Goal: Task Accomplishment & Management: Manage account settings

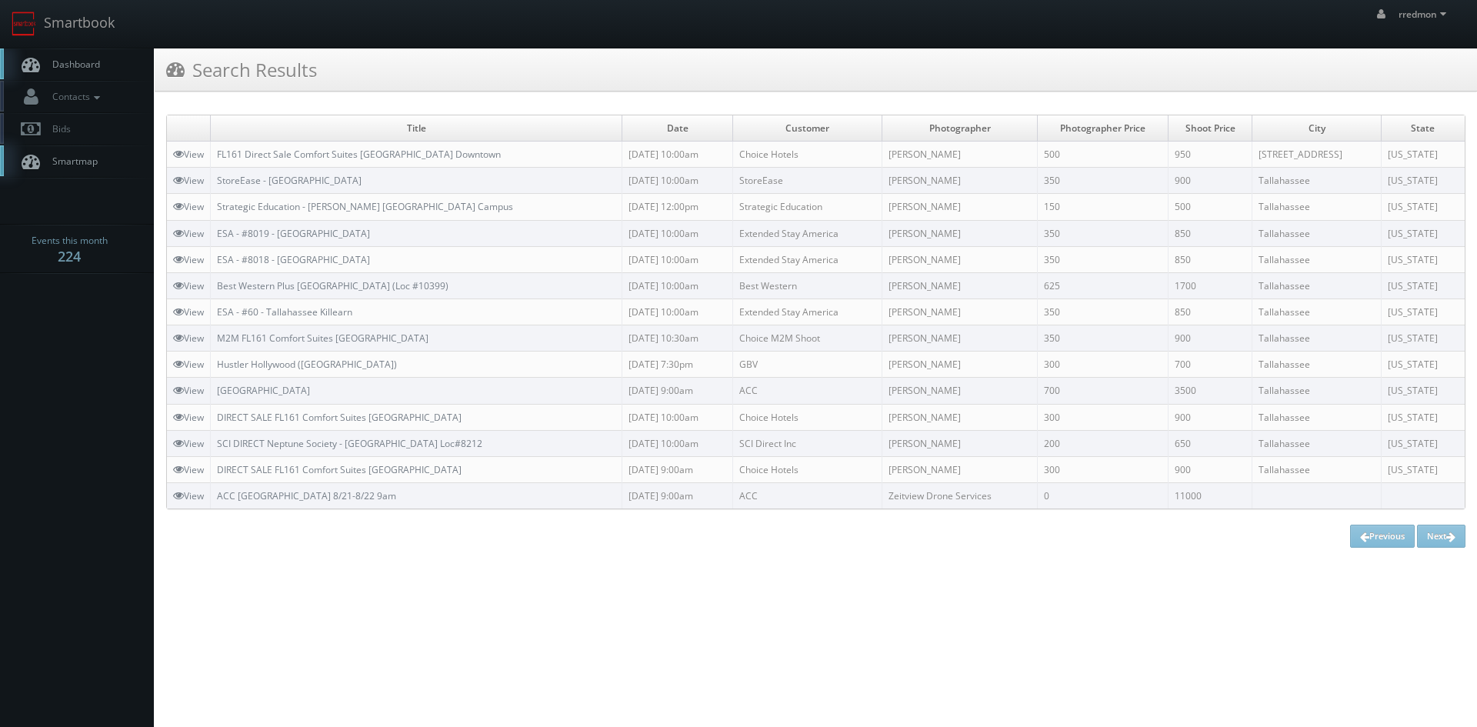
click at [95, 65] on span "Dashboard" at bounding box center [72, 64] width 55 height 13
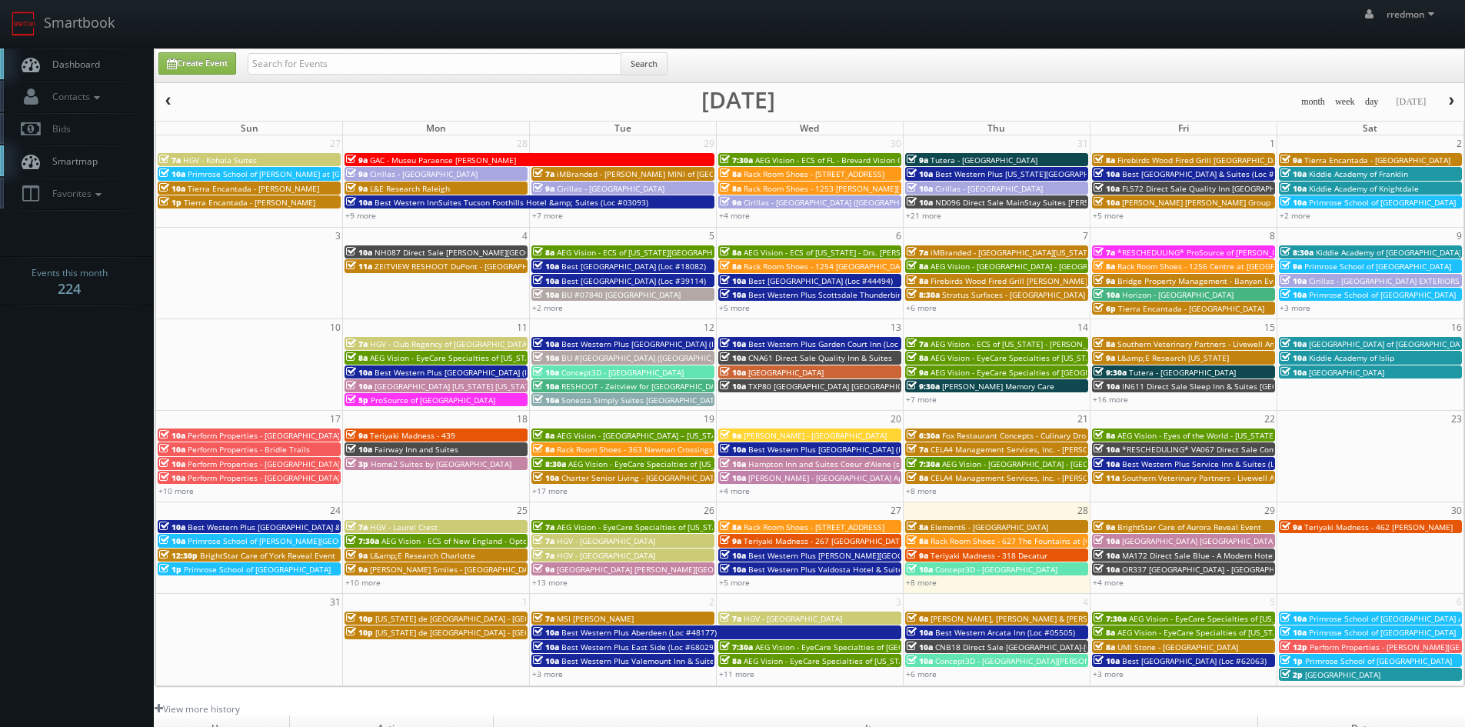
click at [1449, 106] on span "button" at bounding box center [1451, 101] width 11 height 9
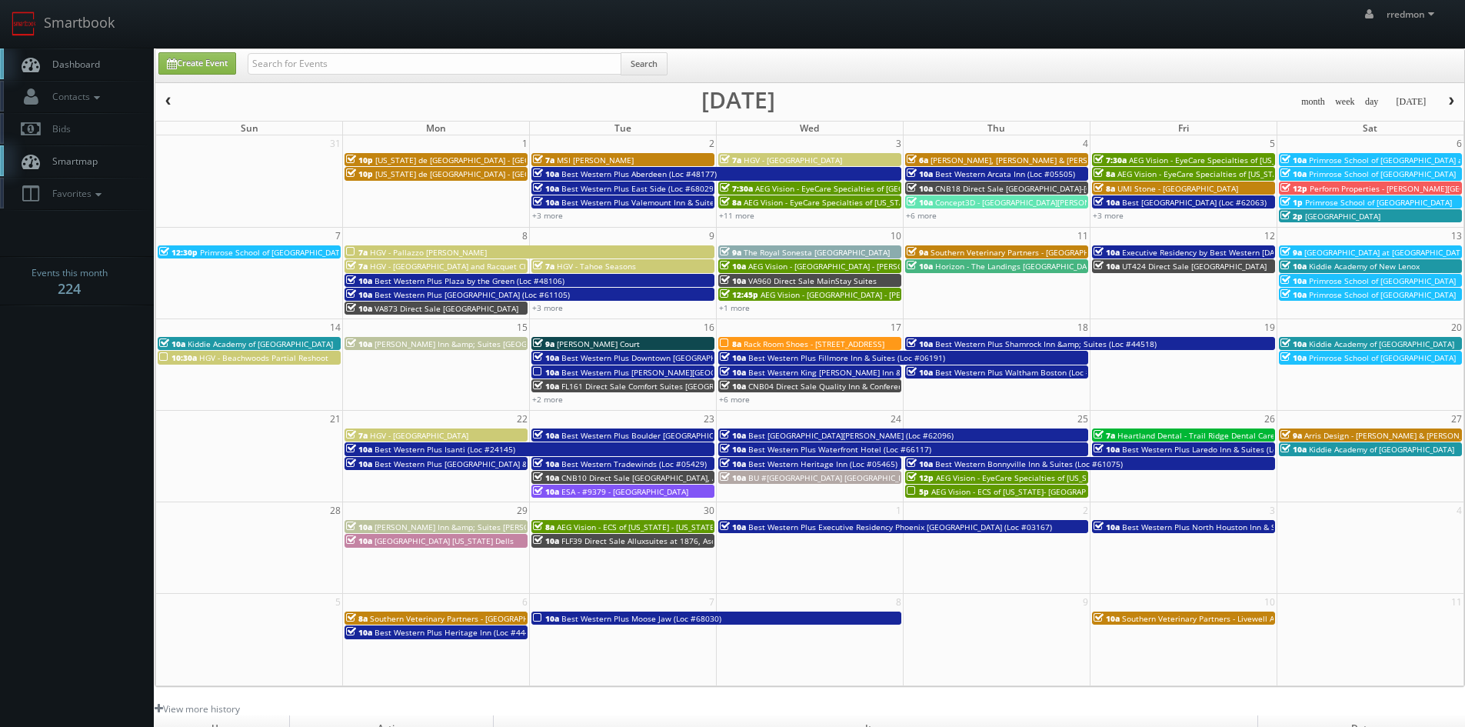
click at [171, 102] on span "button" at bounding box center [168, 101] width 11 height 9
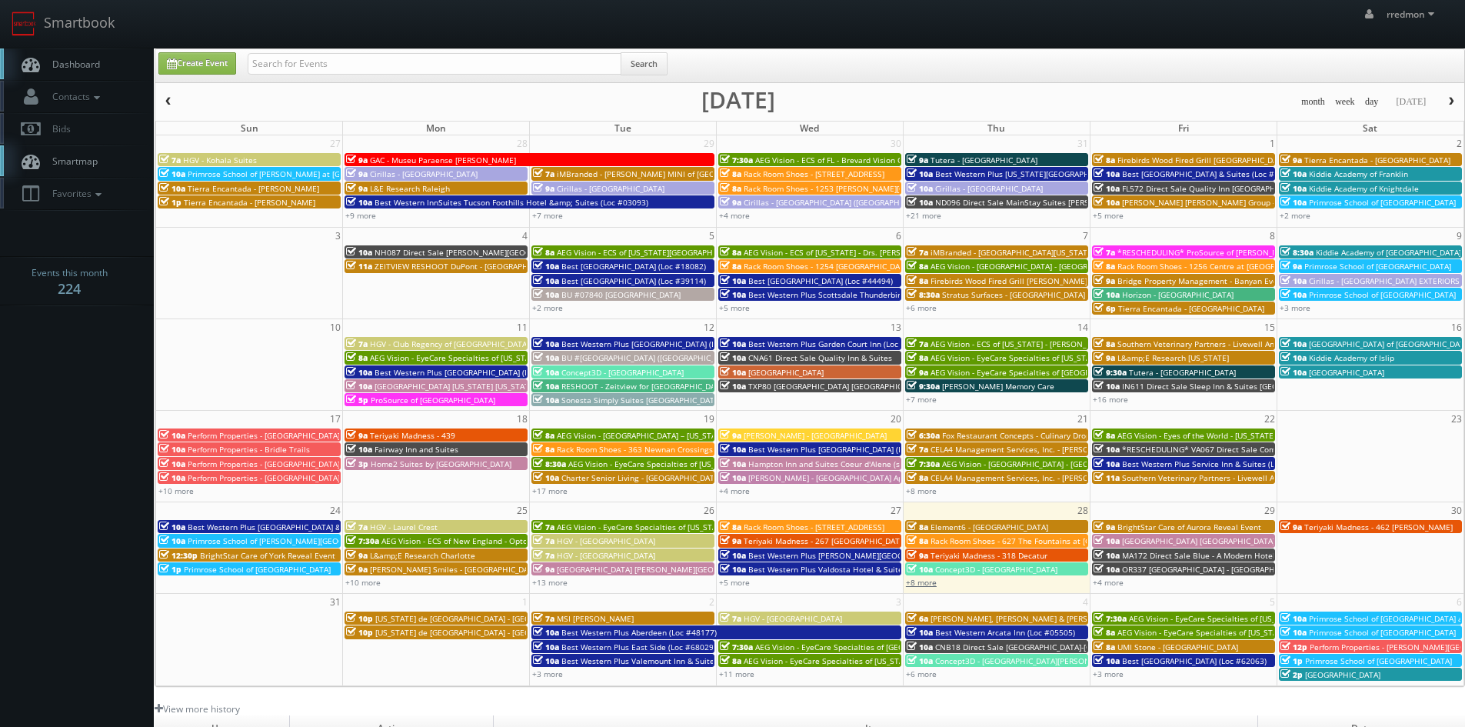
click at [926, 583] on link "+8 more" at bounding box center [921, 582] width 31 height 11
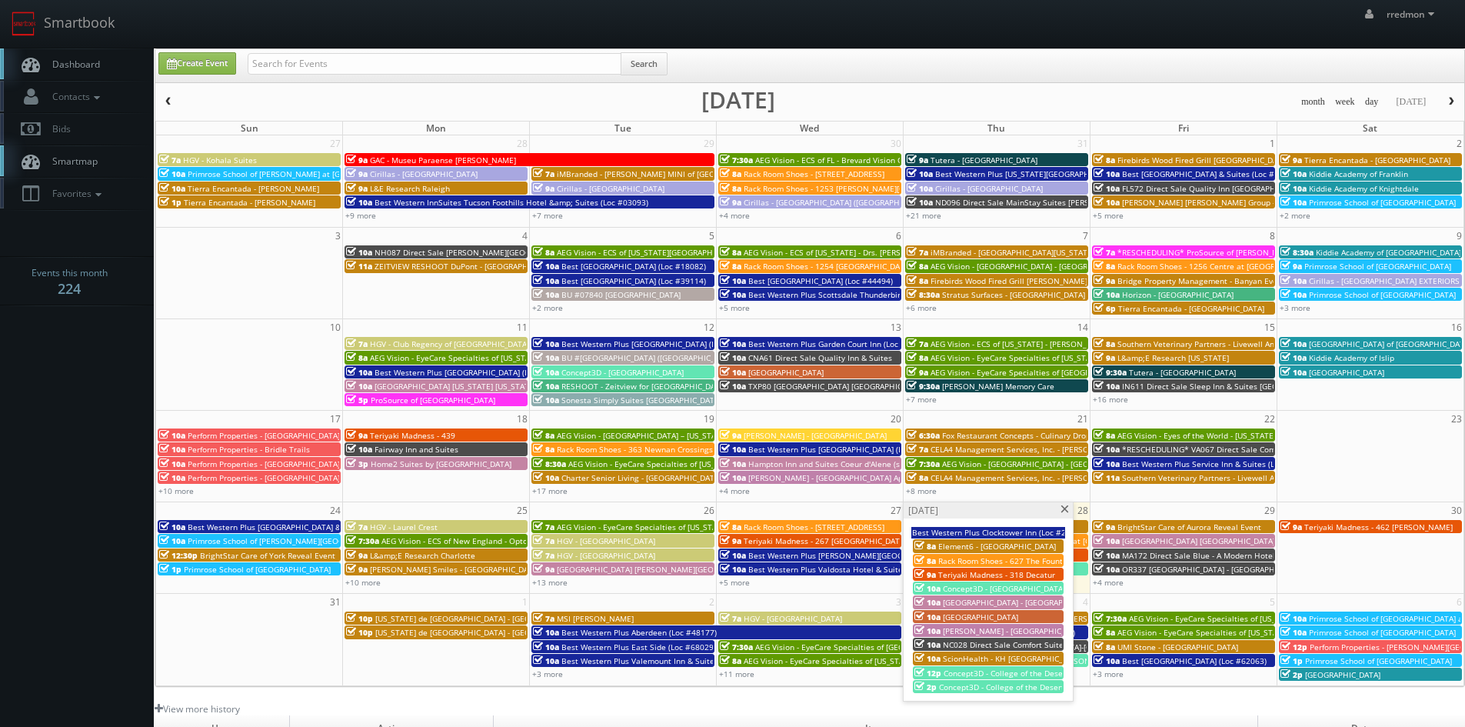
click at [995, 657] on span "ScionHealth - KH Chicago North" at bounding box center [1013, 658] width 141 height 11
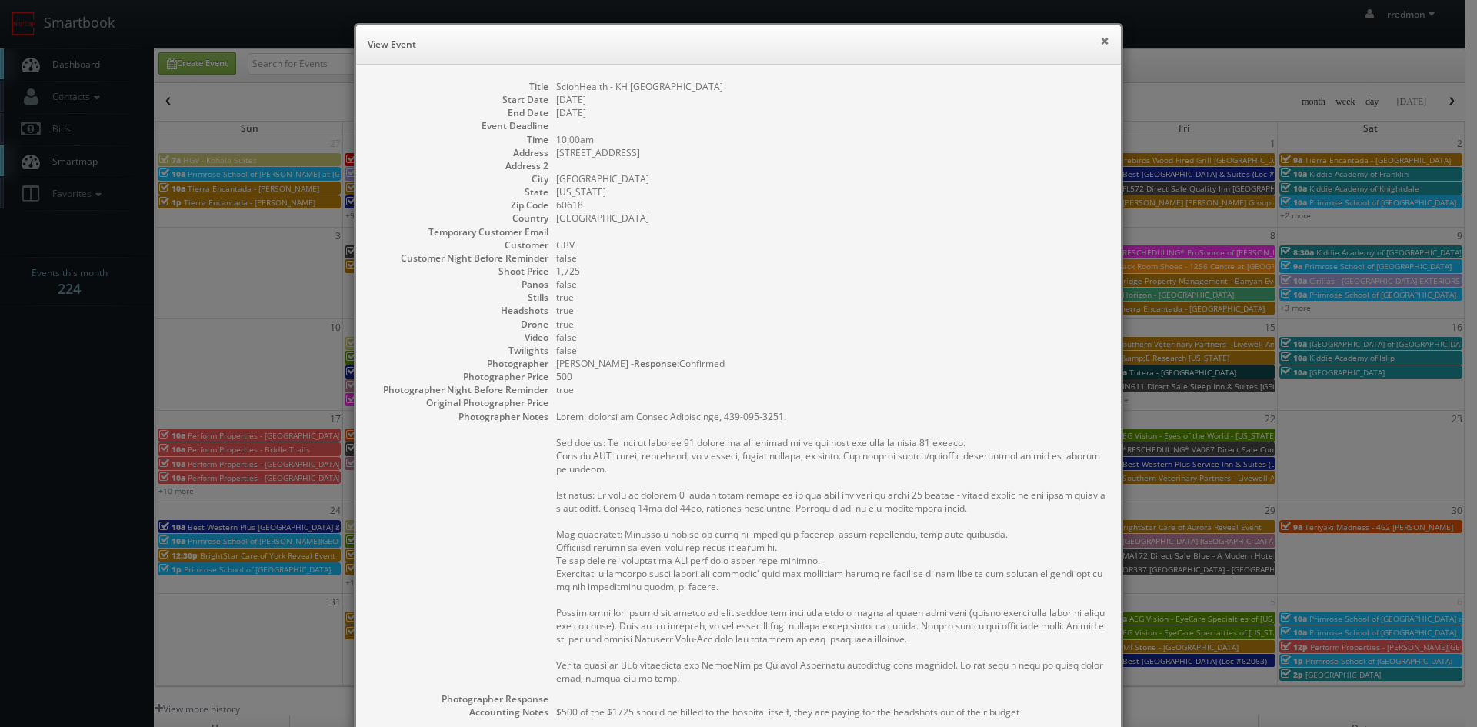
click at [1100, 46] on button "×" at bounding box center [1104, 40] width 9 height 11
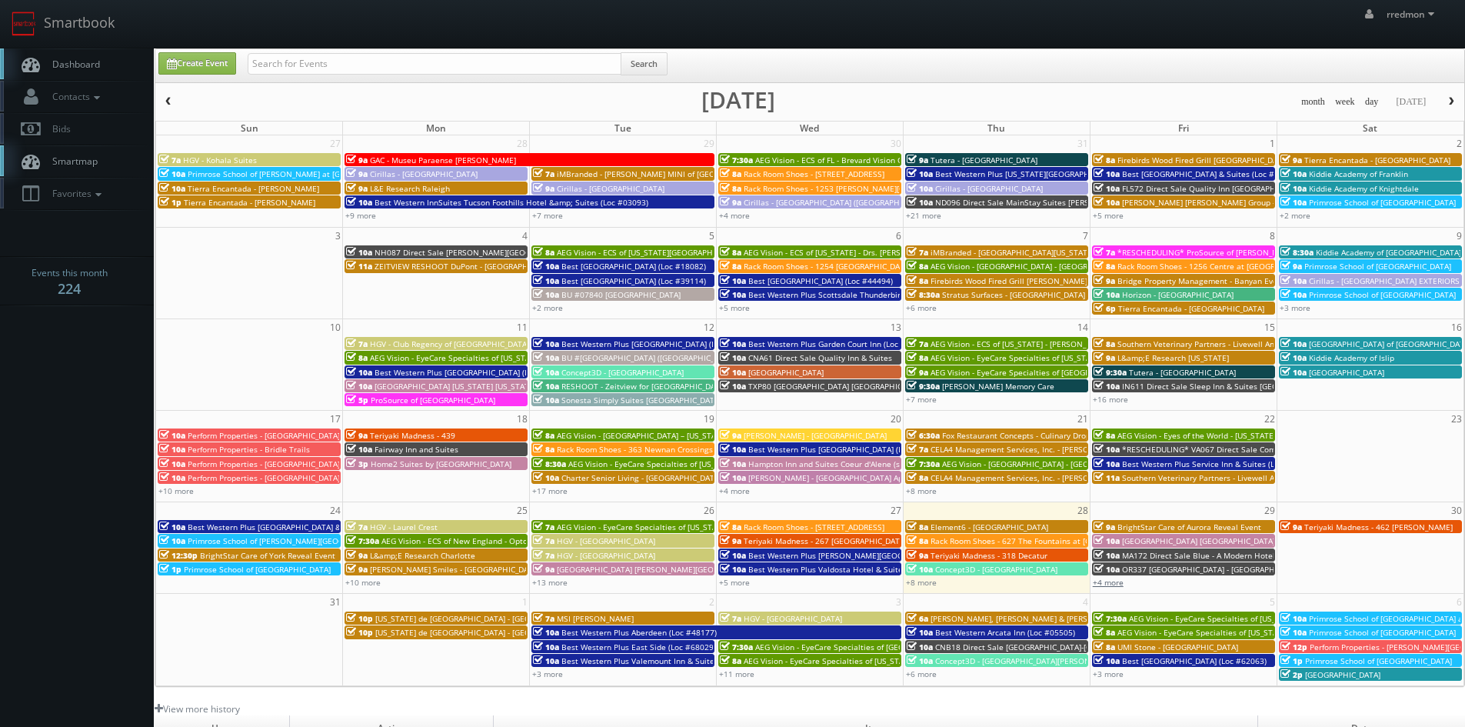
click at [1106, 579] on link "+4 more" at bounding box center [1108, 582] width 31 height 11
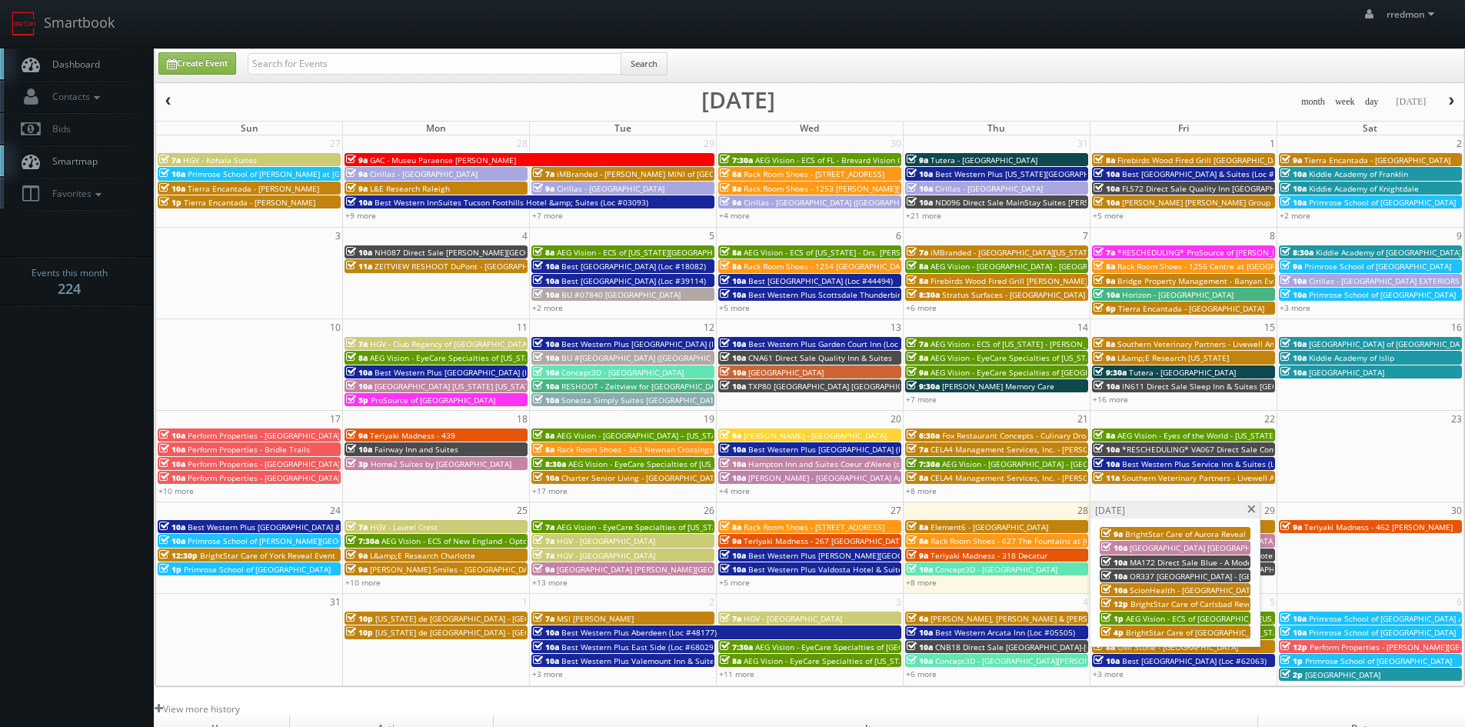
click at [1205, 532] on span "BrightStar Care of Aurora Reveal Event" at bounding box center [1197, 533] width 144 height 11
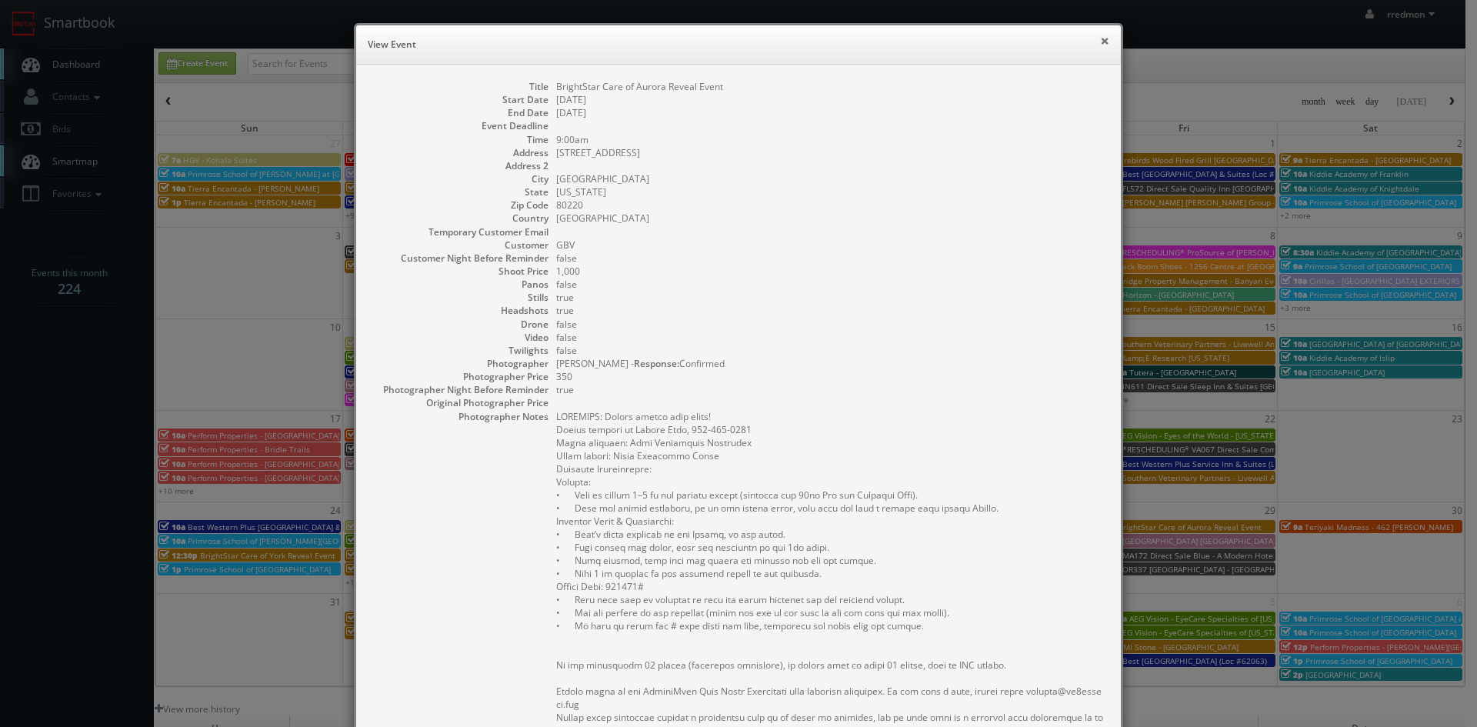
click at [1100, 46] on button "×" at bounding box center [1104, 40] width 9 height 11
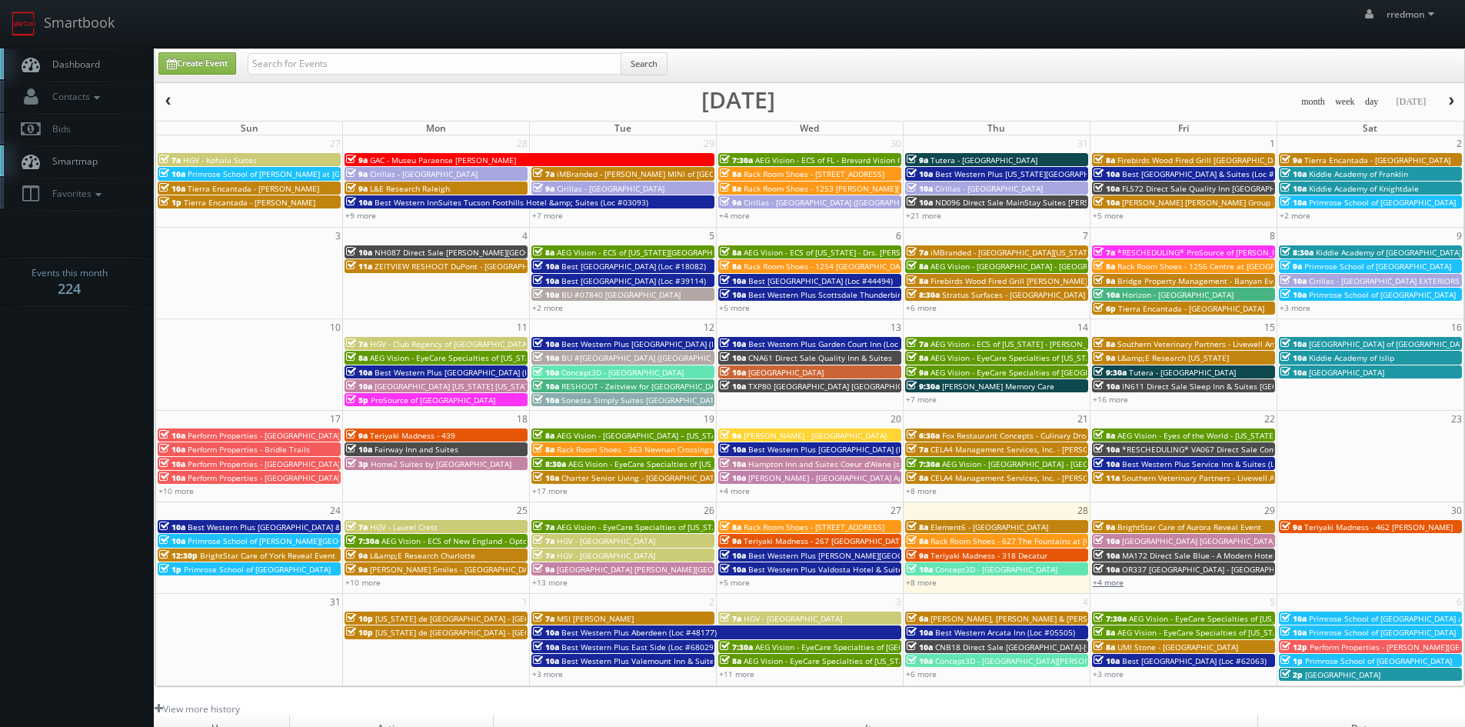
click at [1121, 583] on link "+4 more" at bounding box center [1108, 582] width 31 height 11
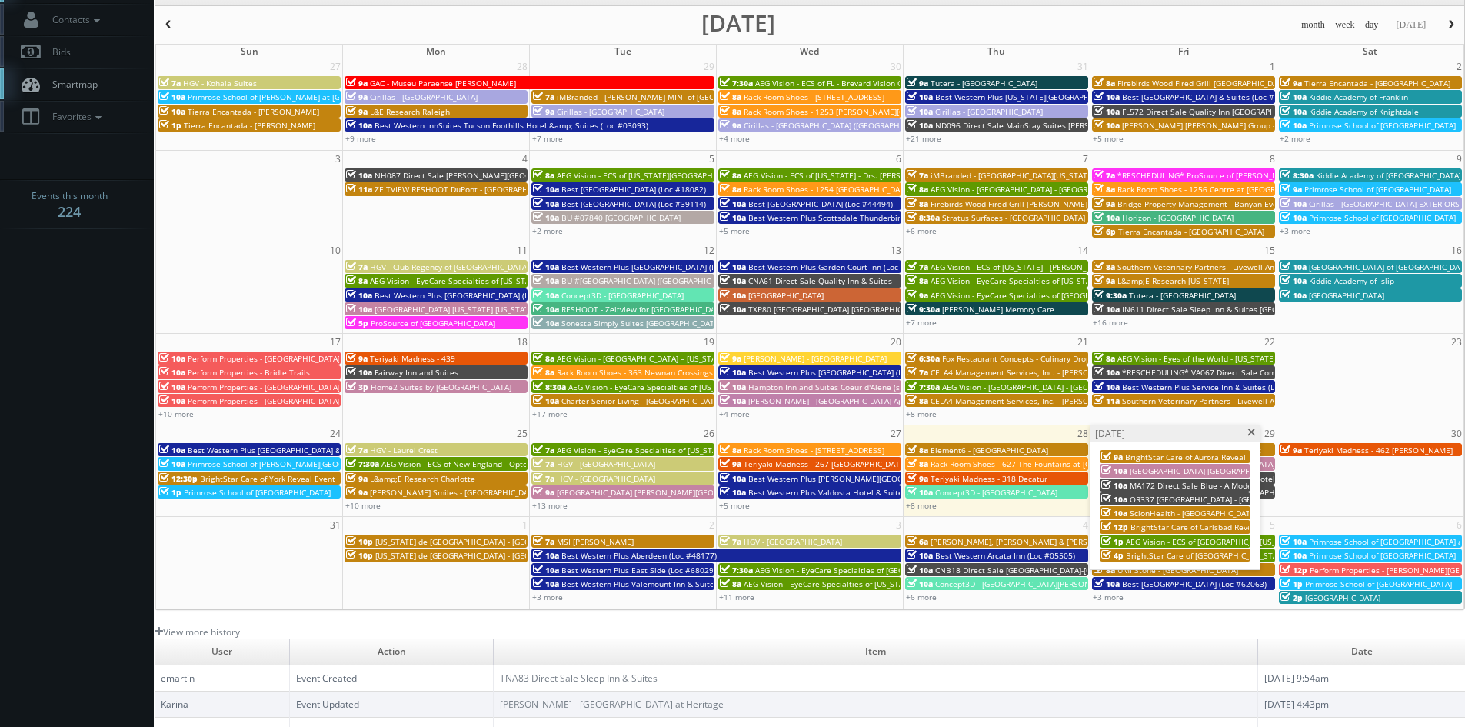
scroll to position [154, 0]
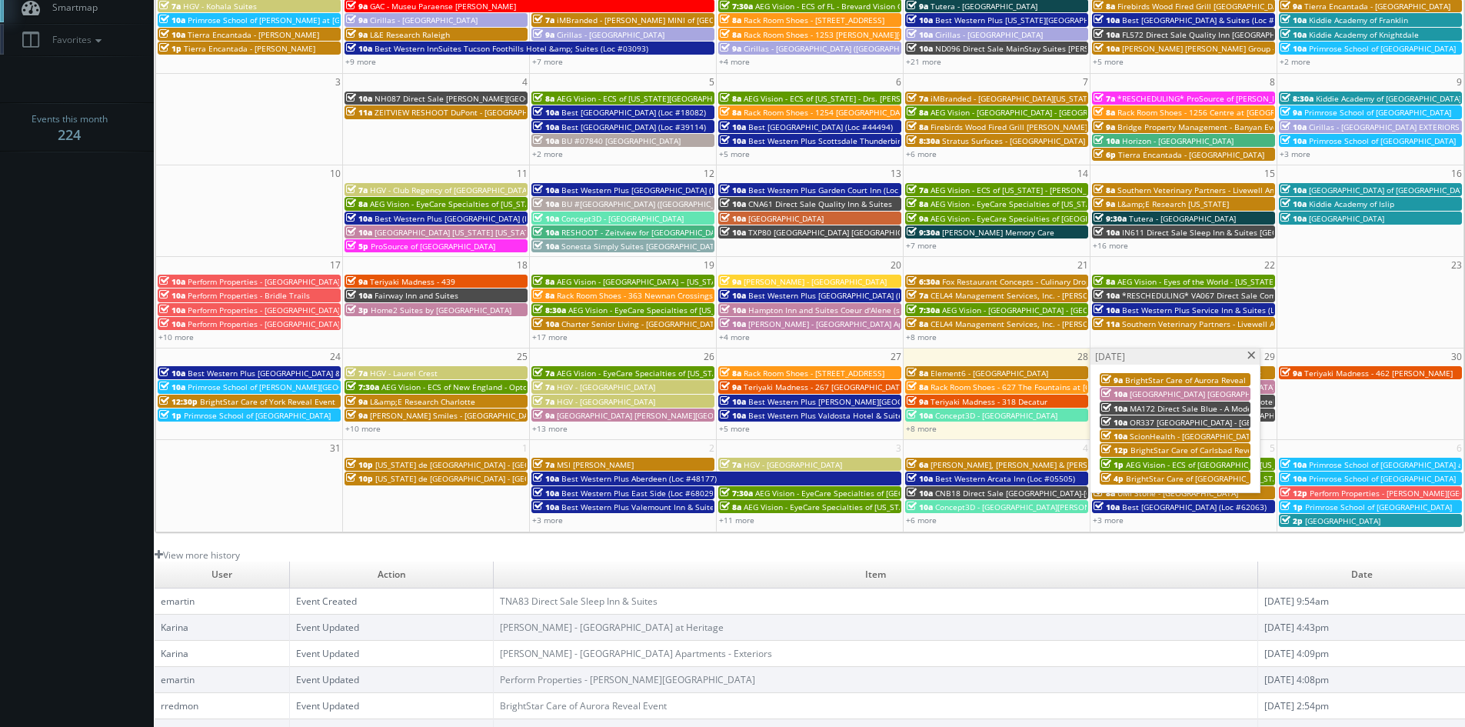
click at [1195, 448] on span "BrightStar Care of Carlsbad Reveal Event" at bounding box center [1207, 450] width 152 height 11
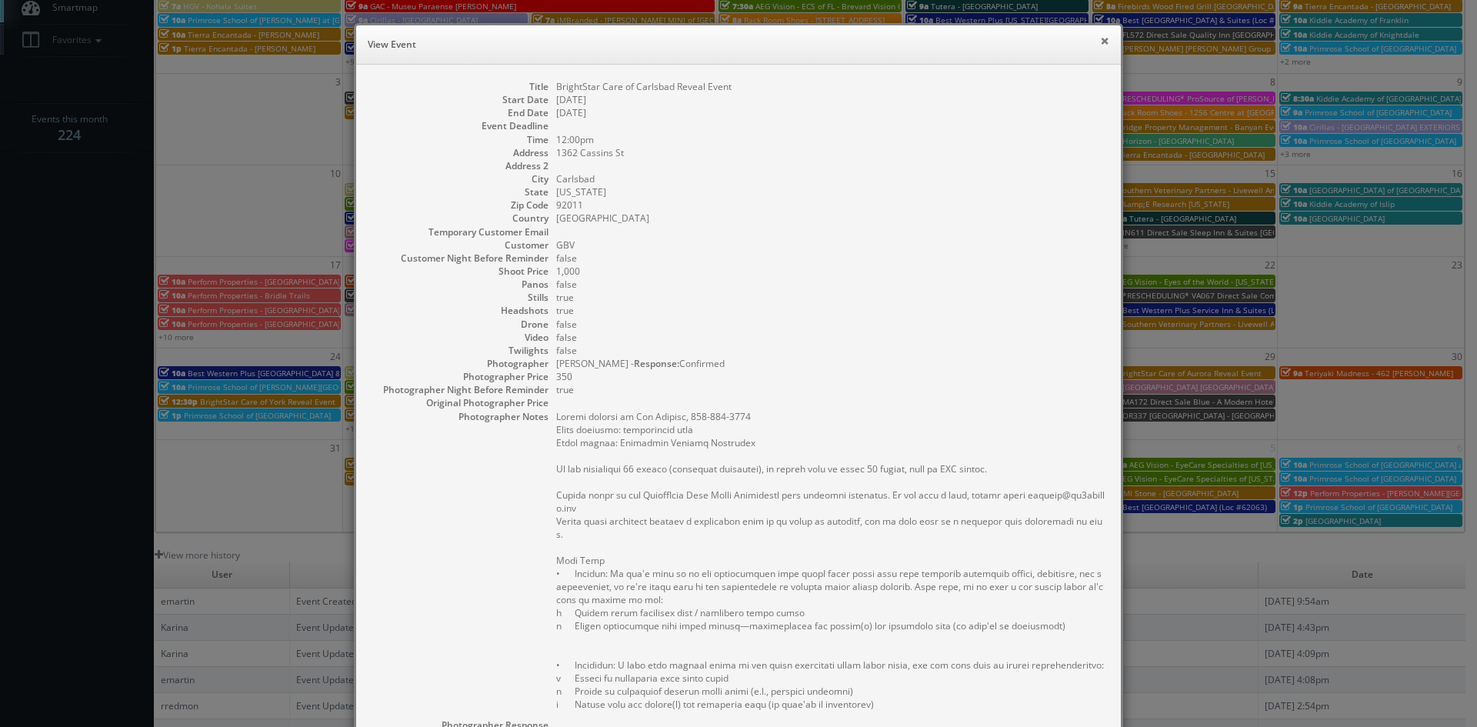
click at [1100, 42] on button "×" at bounding box center [1104, 40] width 9 height 11
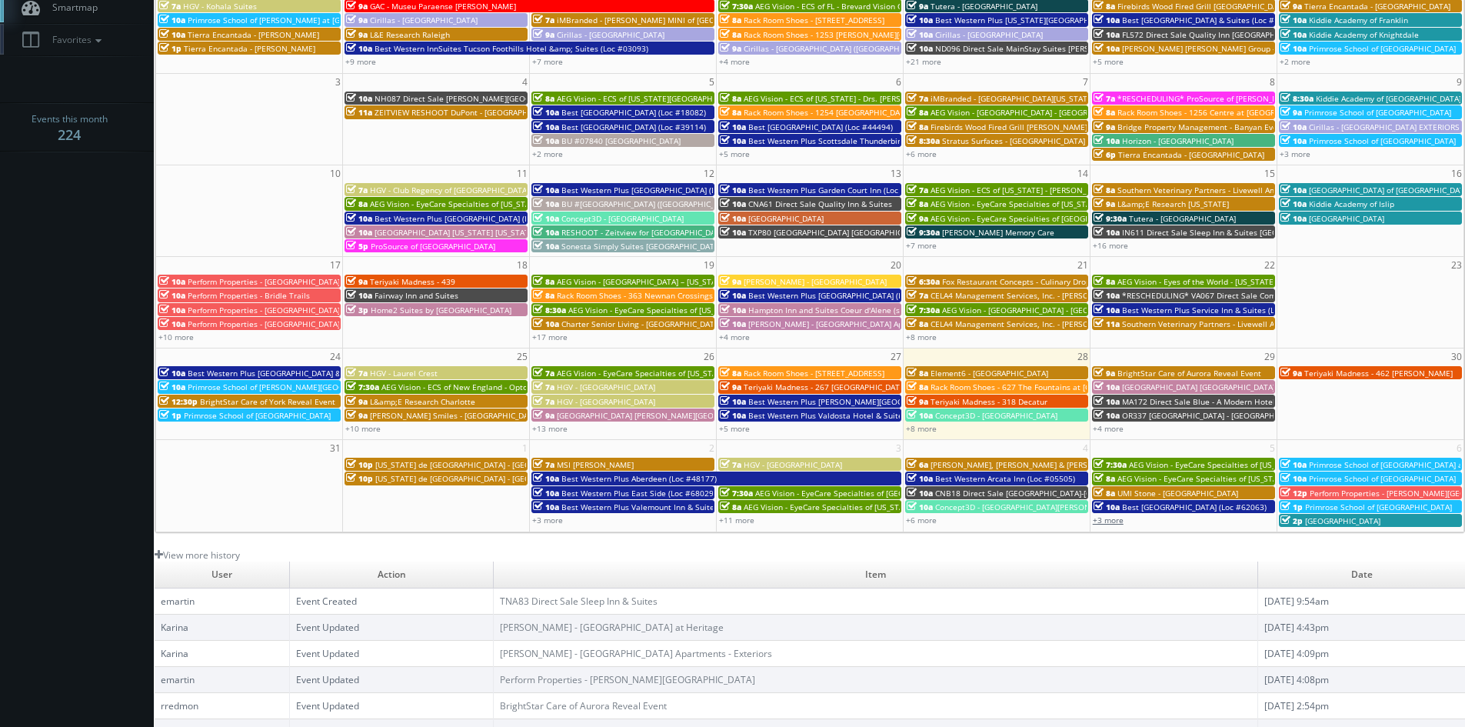
click at [1116, 522] on link "+3 more" at bounding box center [1108, 520] width 31 height 11
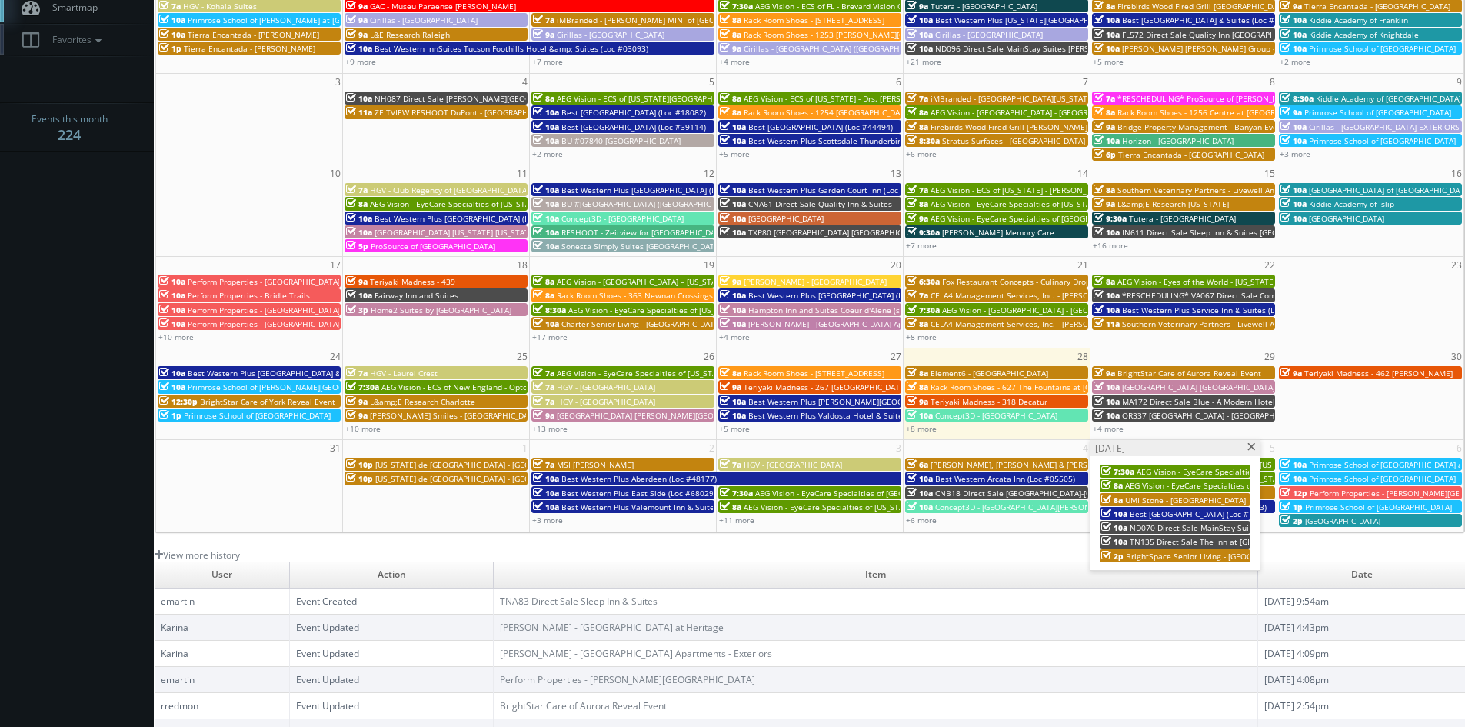
click at [1249, 445] on span at bounding box center [1252, 447] width 10 height 8
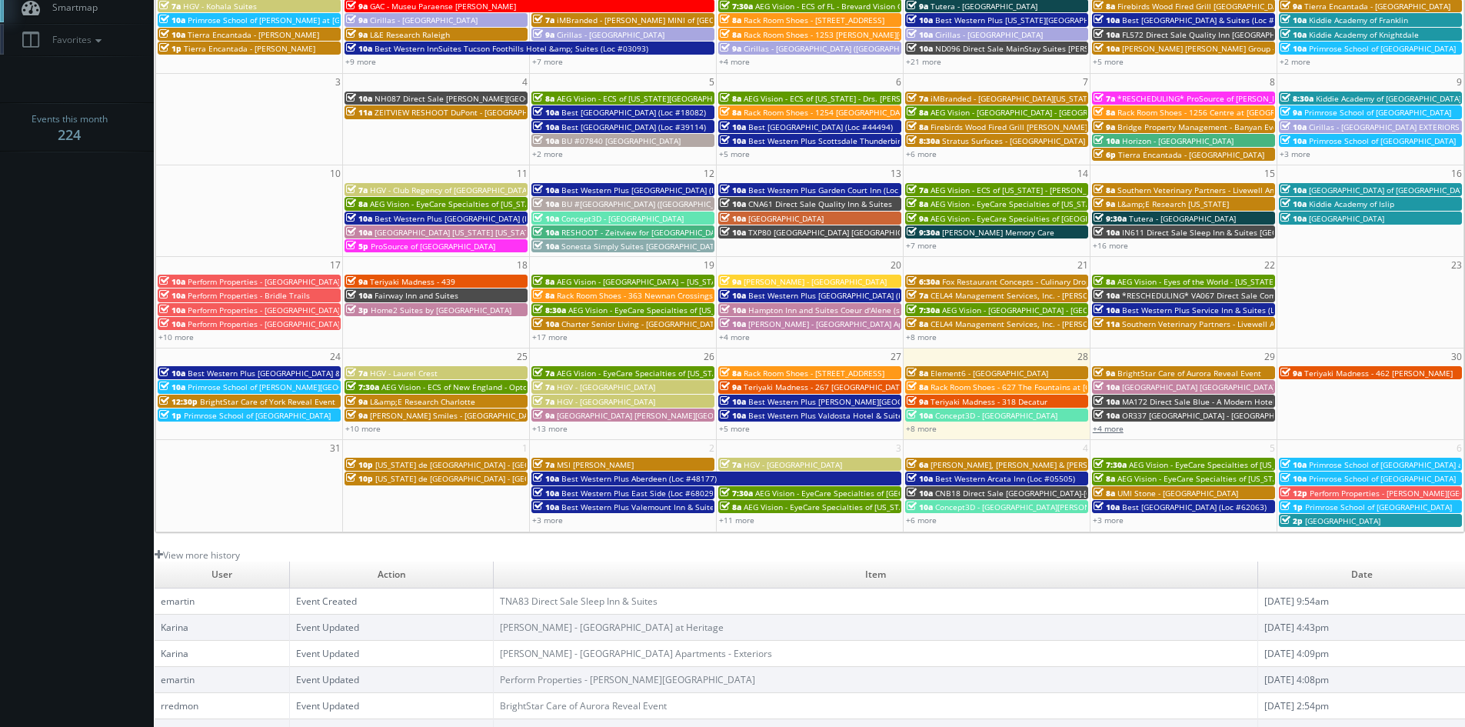
click at [1118, 429] on link "+4 more" at bounding box center [1108, 428] width 31 height 11
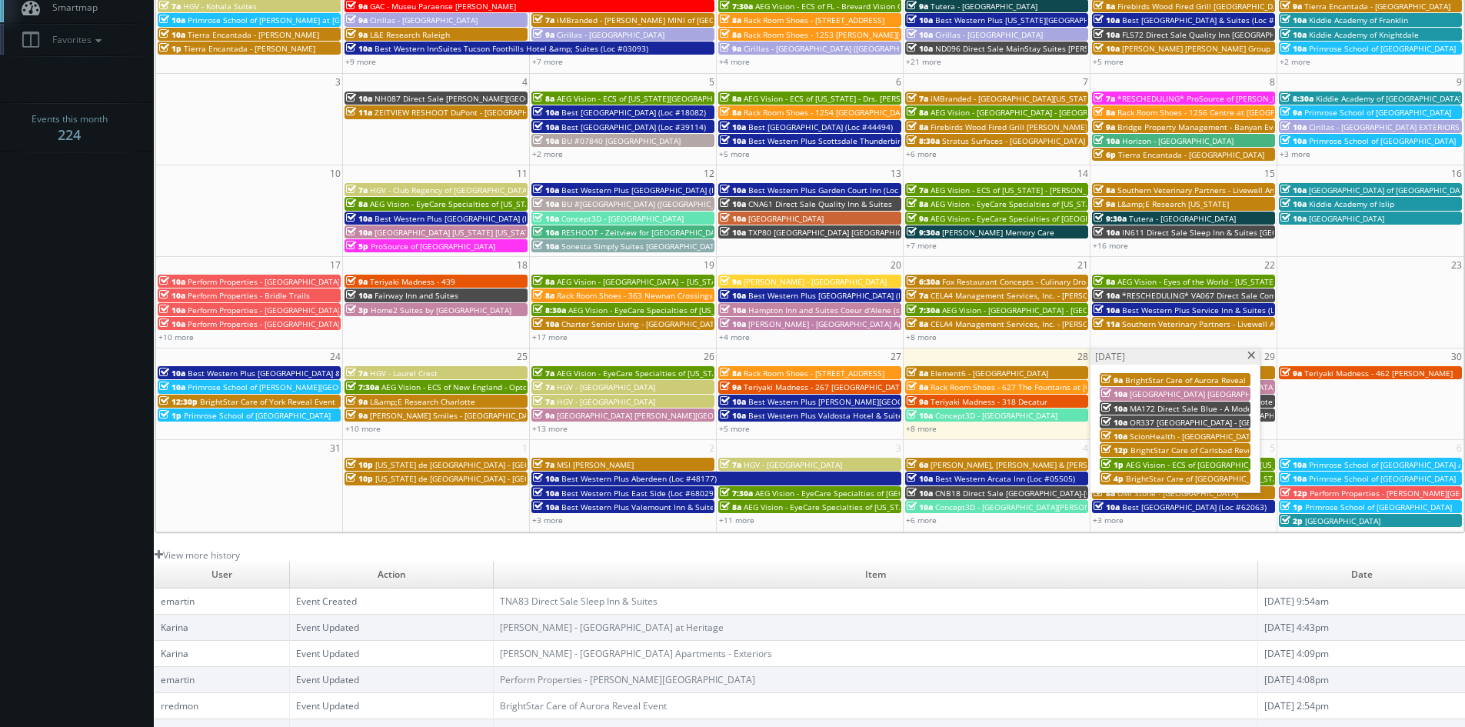
click at [1160, 481] on span "BrightStar Care of Charlottesville Reveal Event" at bounding box center [1223, 478] width 195 height 11
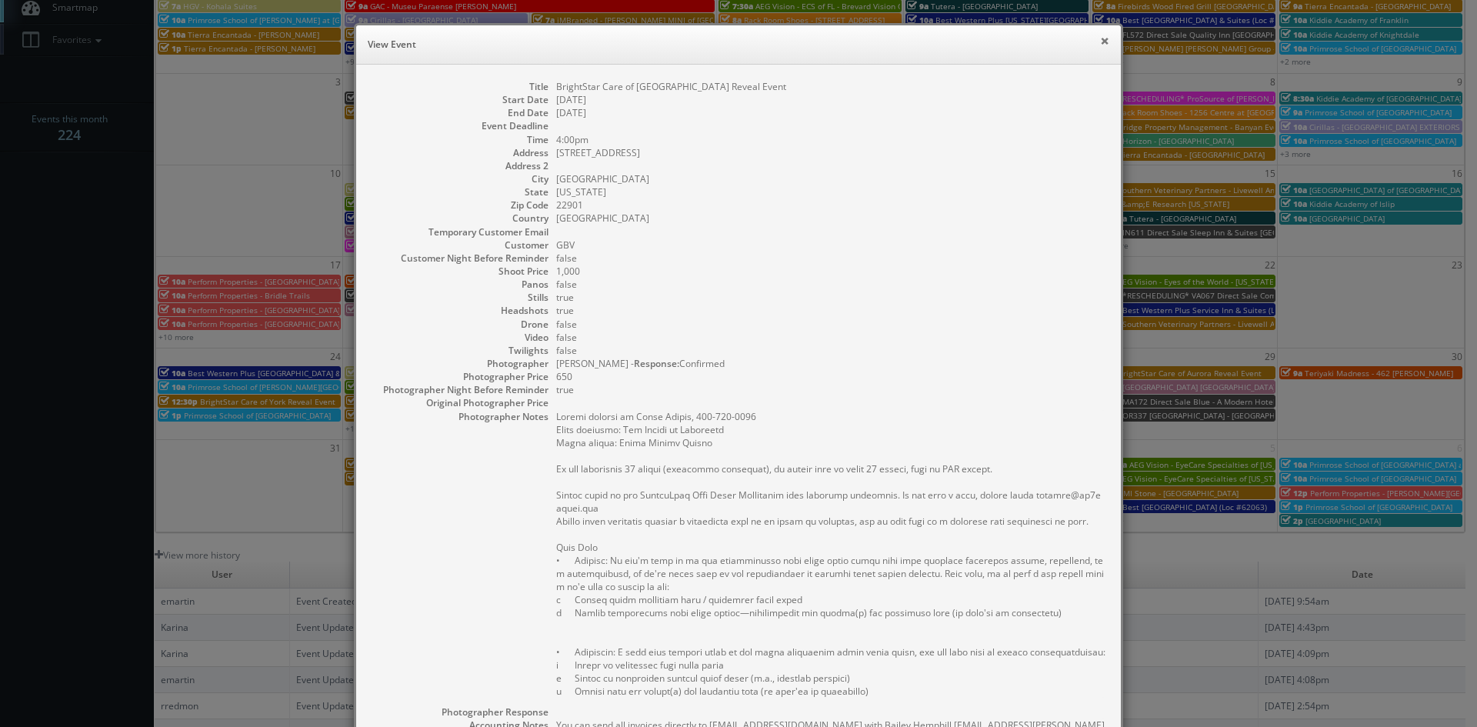
click at [1101, 42] on button "×" at bounding box center [1104, 40] width 9 height 11
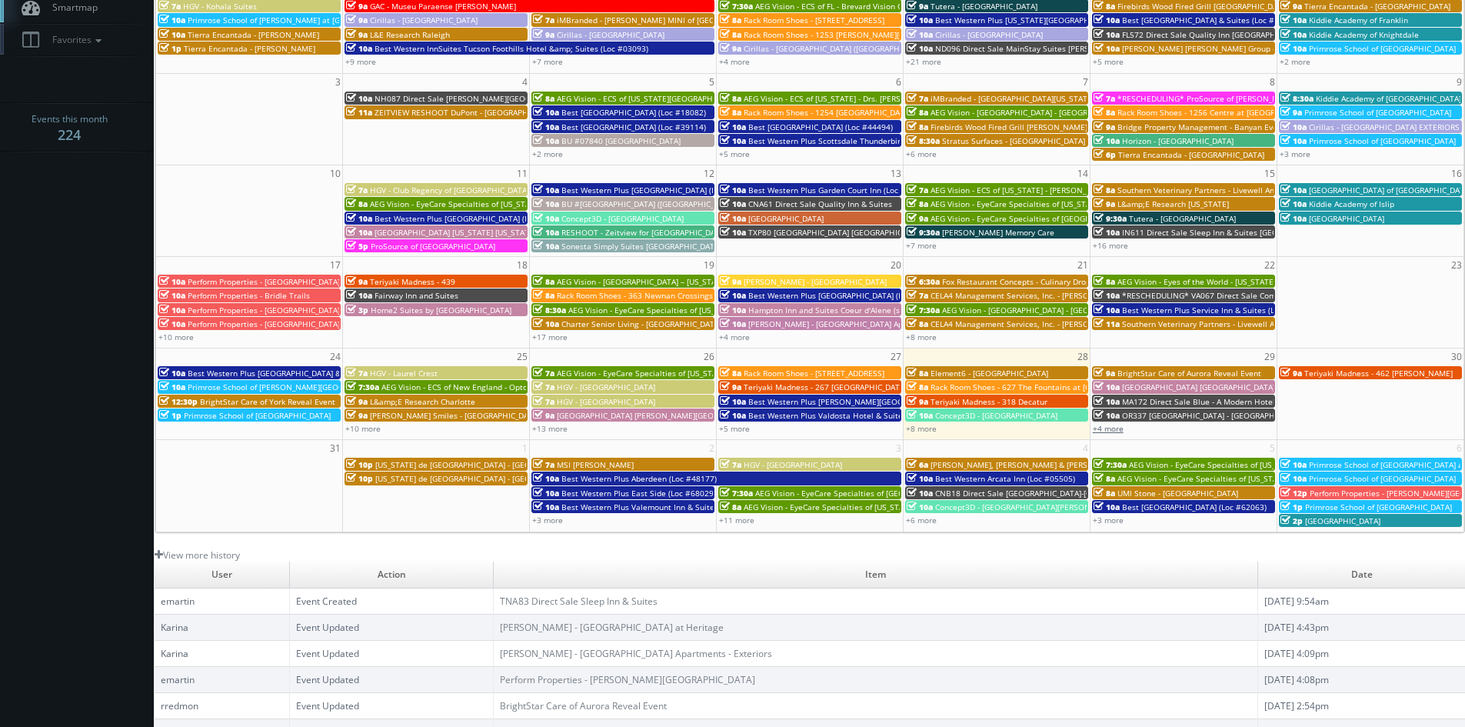
click at [1122, 432] on link "+4 more" at bounding box center [1108, 428] width 31 height 11
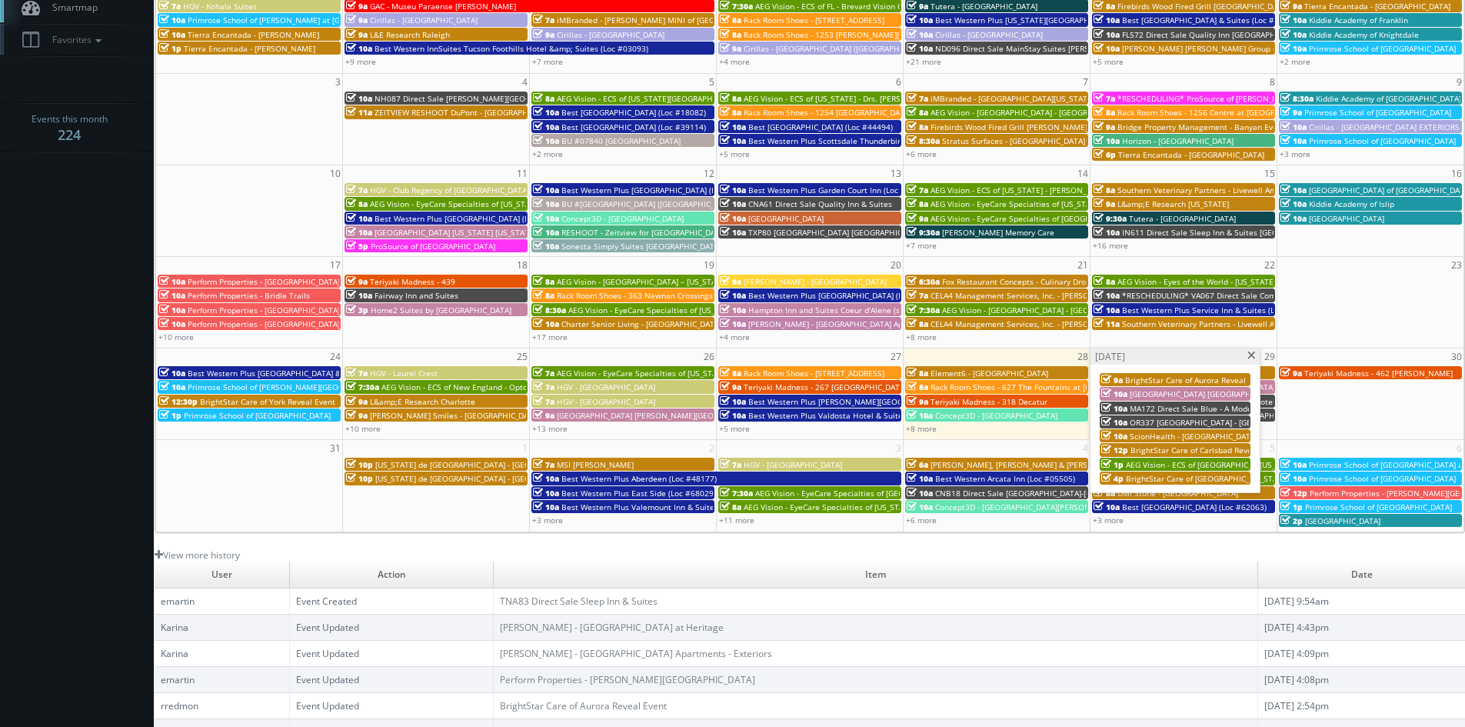
click at [1249, 355] on span at bounding box center [1252, 356] width 10 height 8
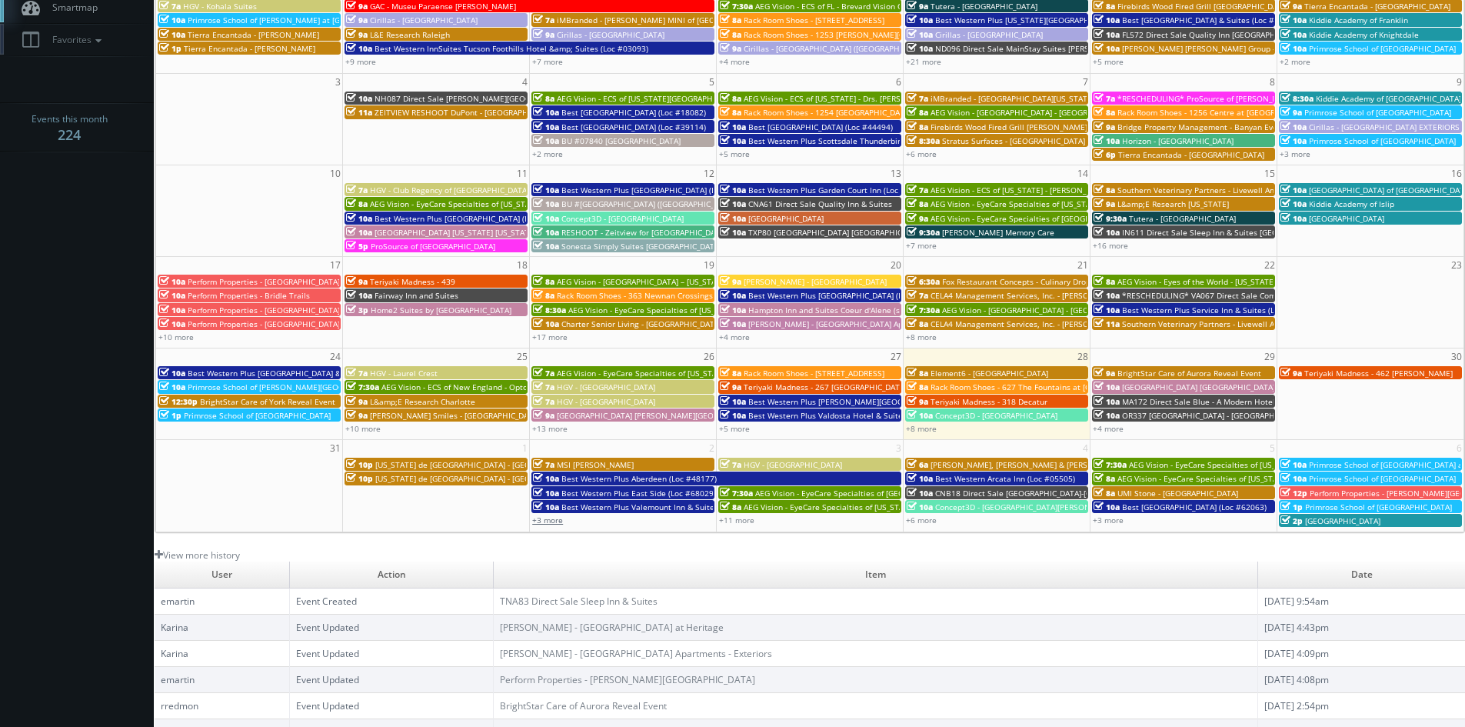
click at [560, 521] on link "+3 more" at bounding box center [547, 520] width 31 height 11
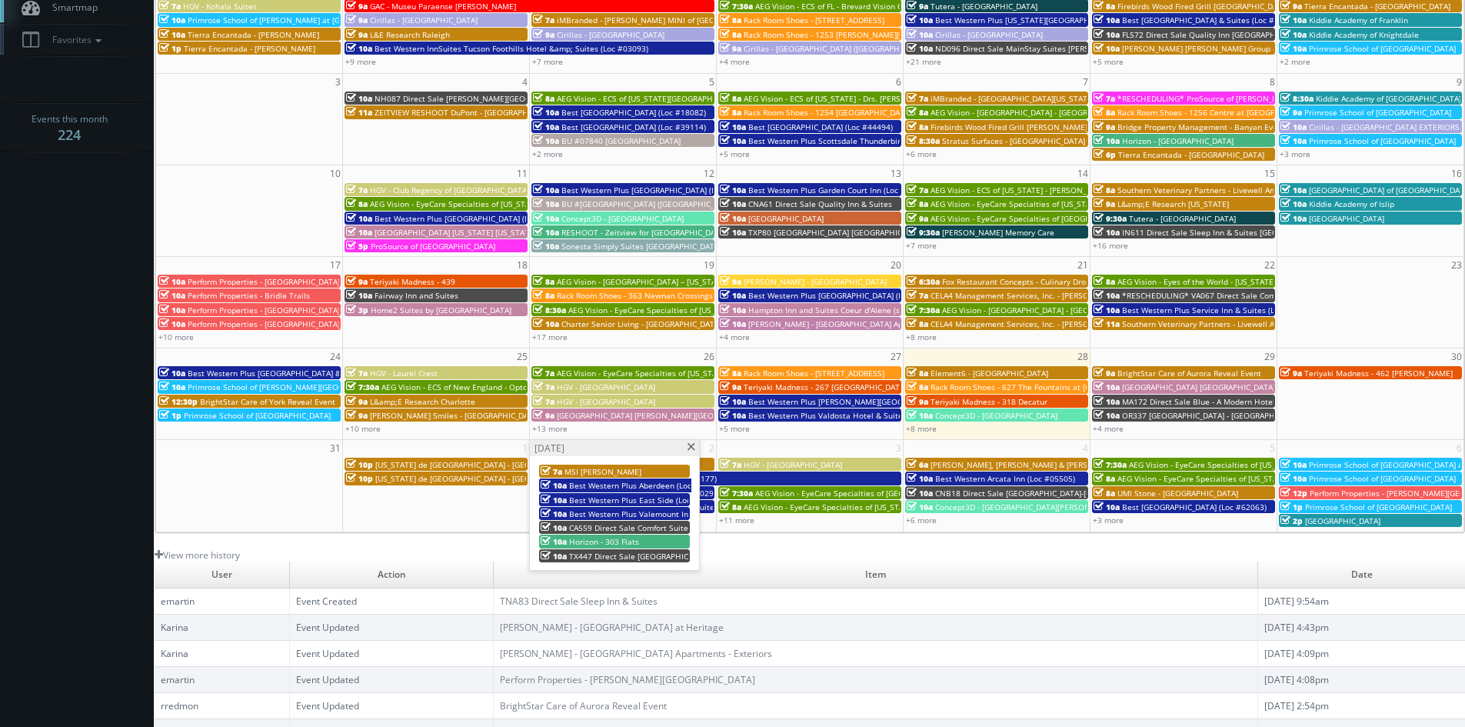
click at [695, 445] on span at bounding box center [691, 447] width 10 height 8
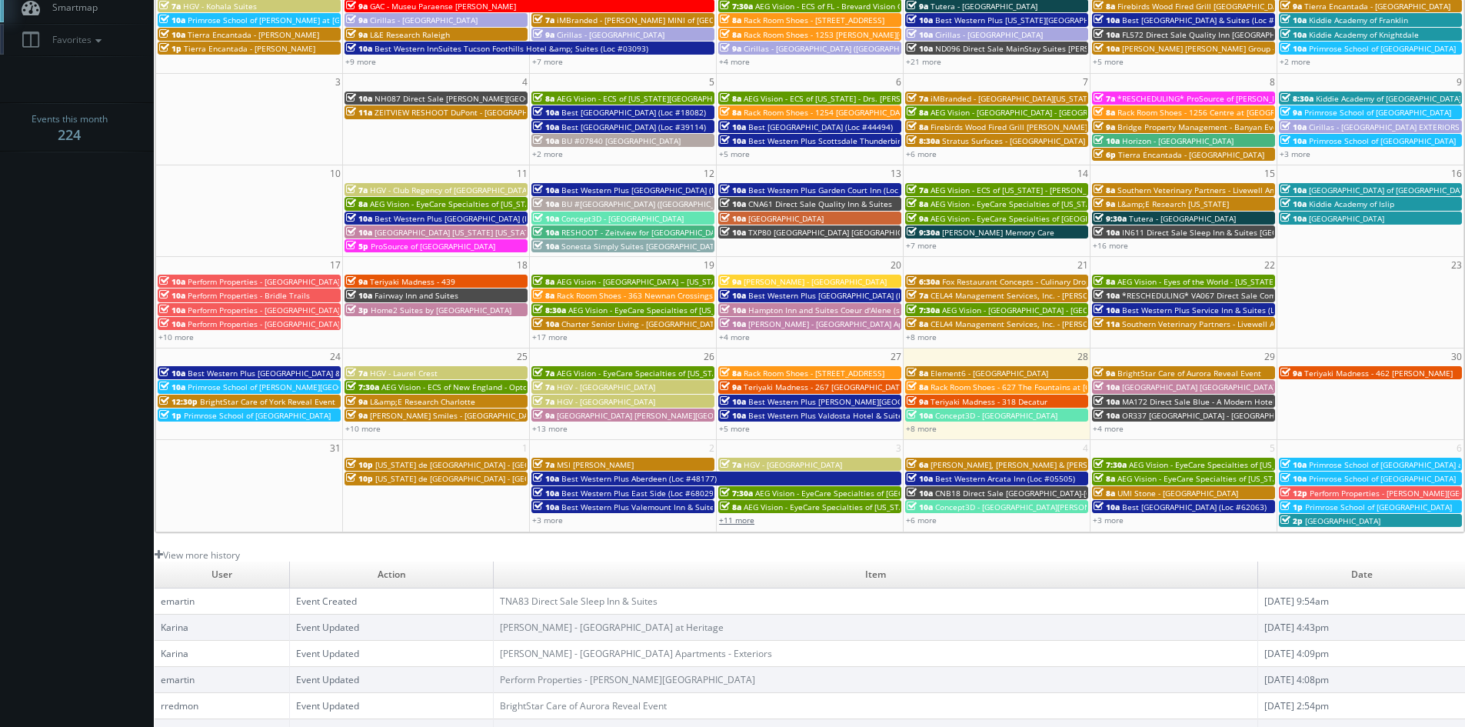
click at [744, 520] on link "+11 more" at bounding box center [736, 520] width 35 height 11
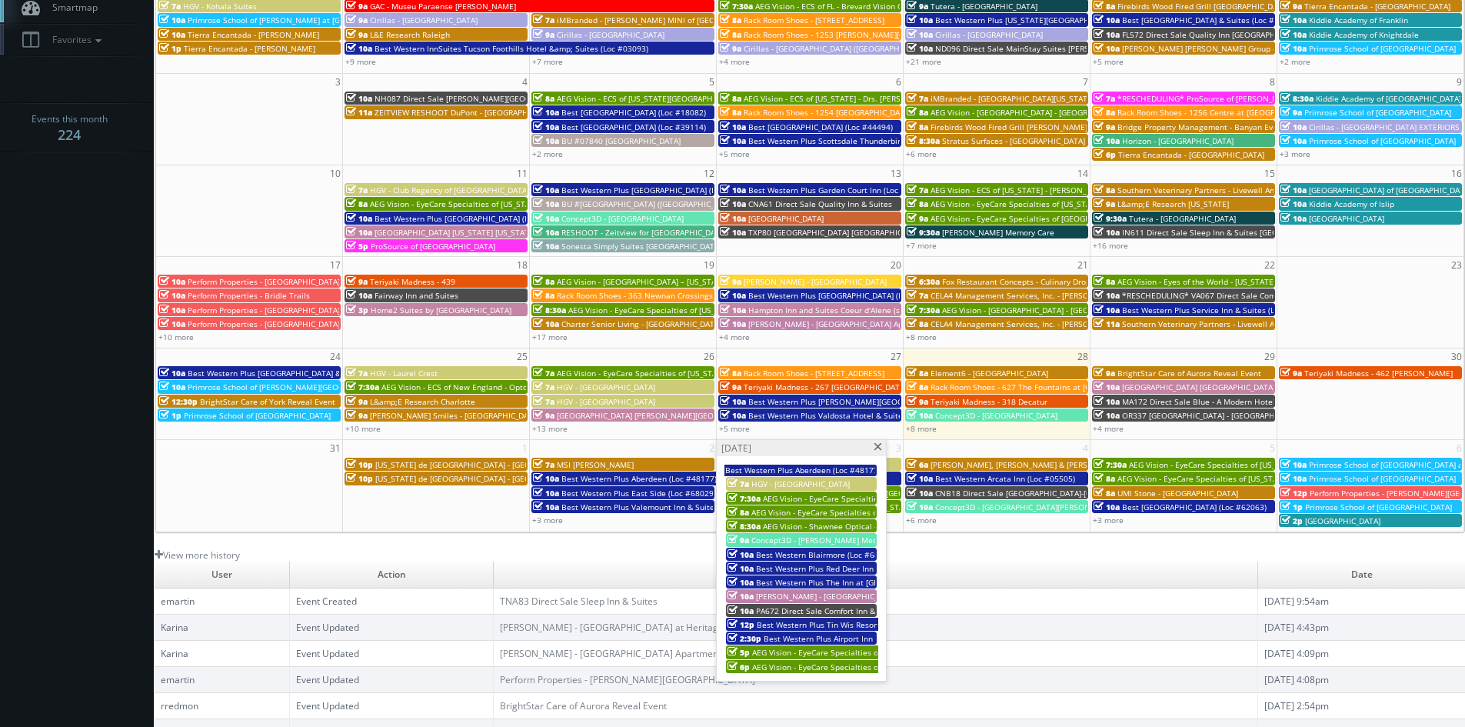
click at [878, 448] on span at bounding box center [878, 447] width 10 height 8
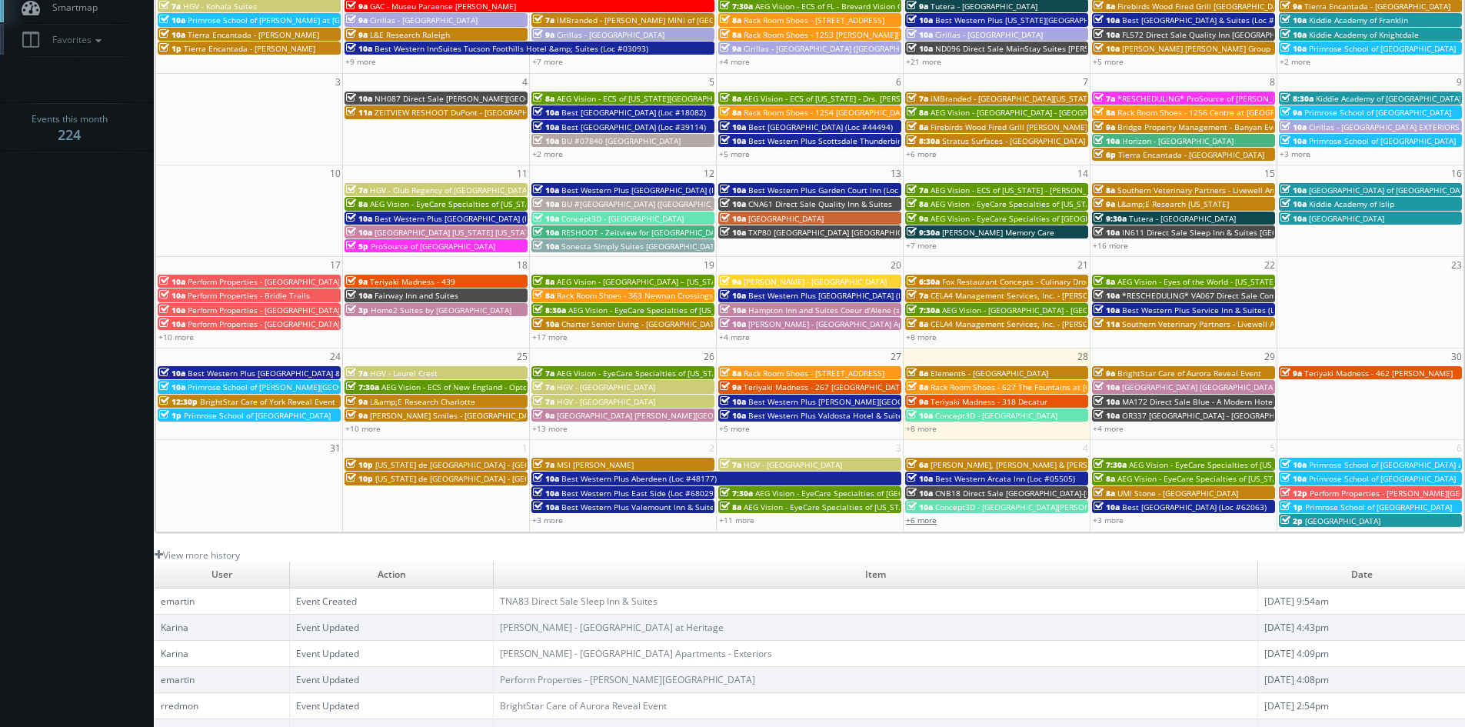
click at [935, 524] on link "+6 more" at bounding box center [921, 520] width 31 height 11
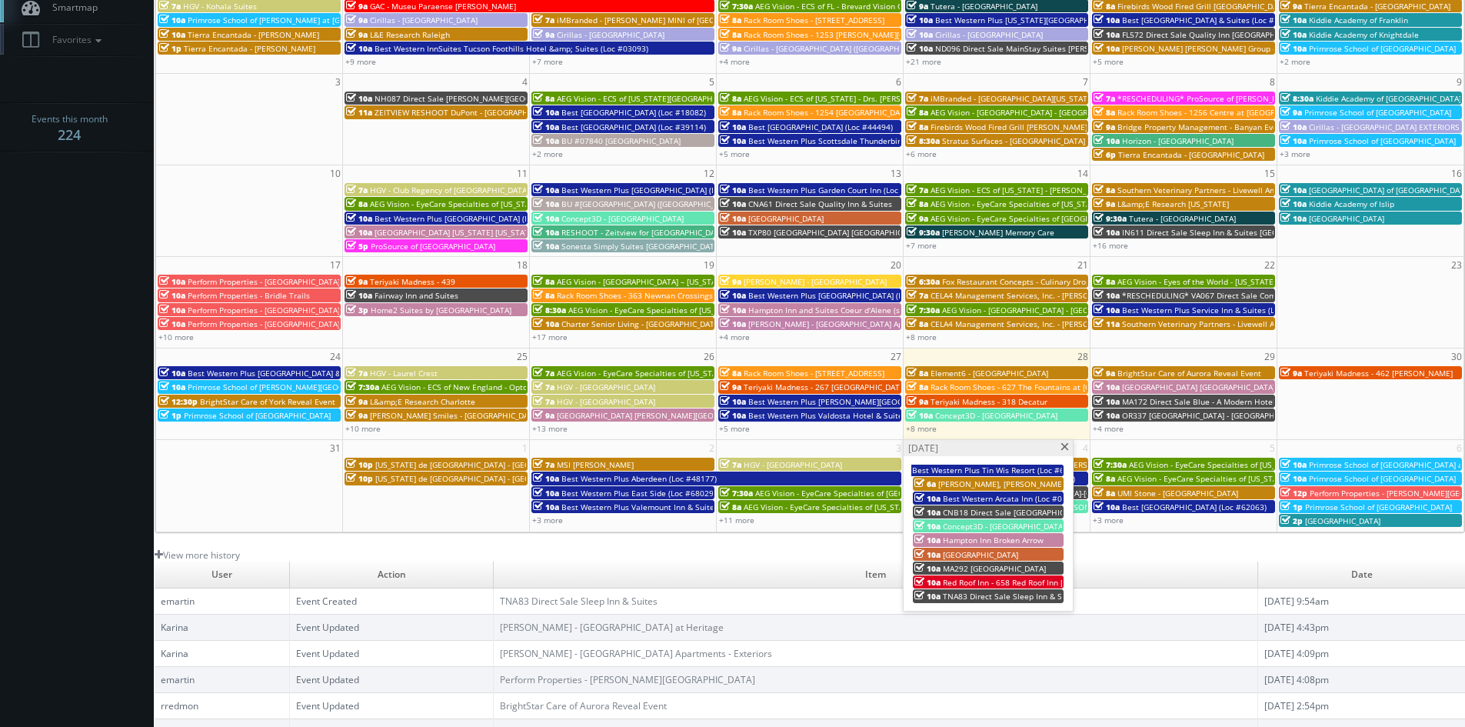
click at [1062, 448] on span at bounding box center [1065, 447] width 10 height 8
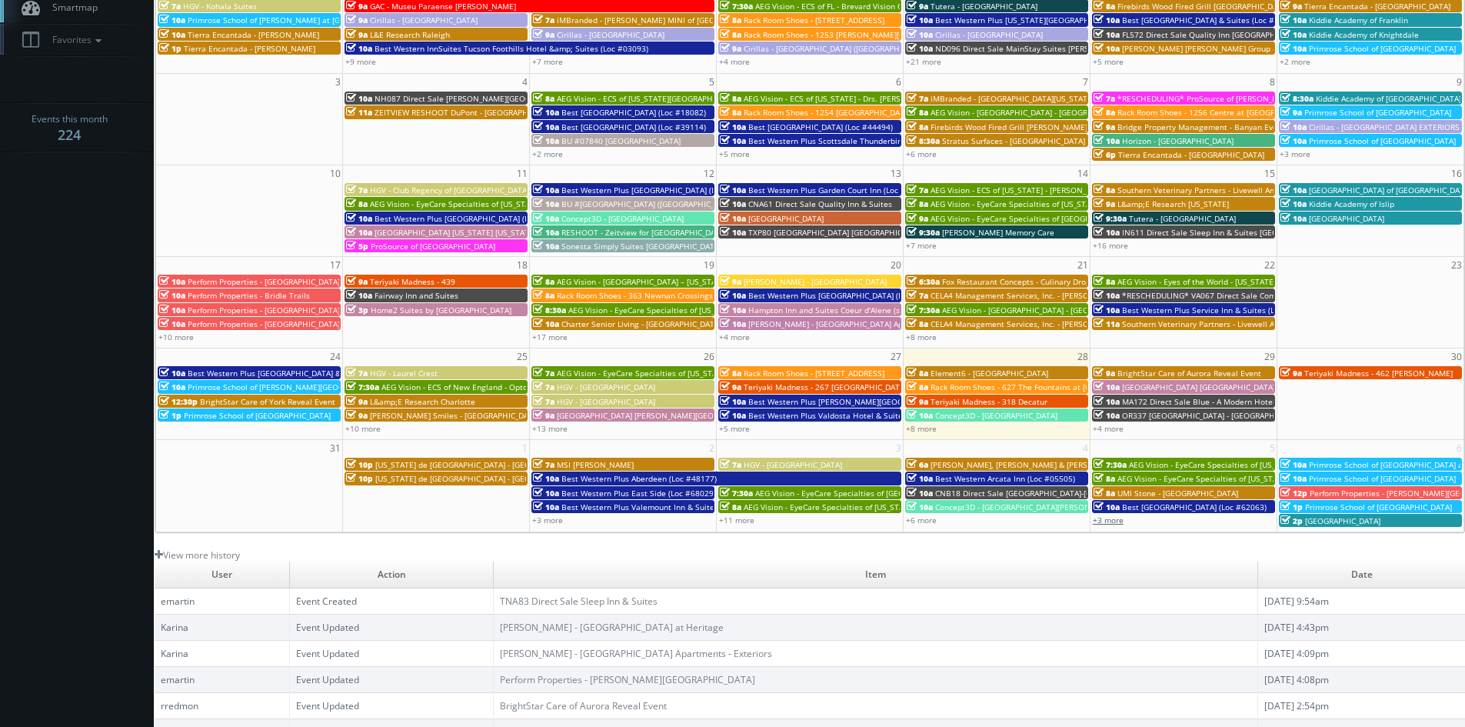
click at [1105, 522] on link "+3 more" at bounding box center [1108, 520] width 31 height 11
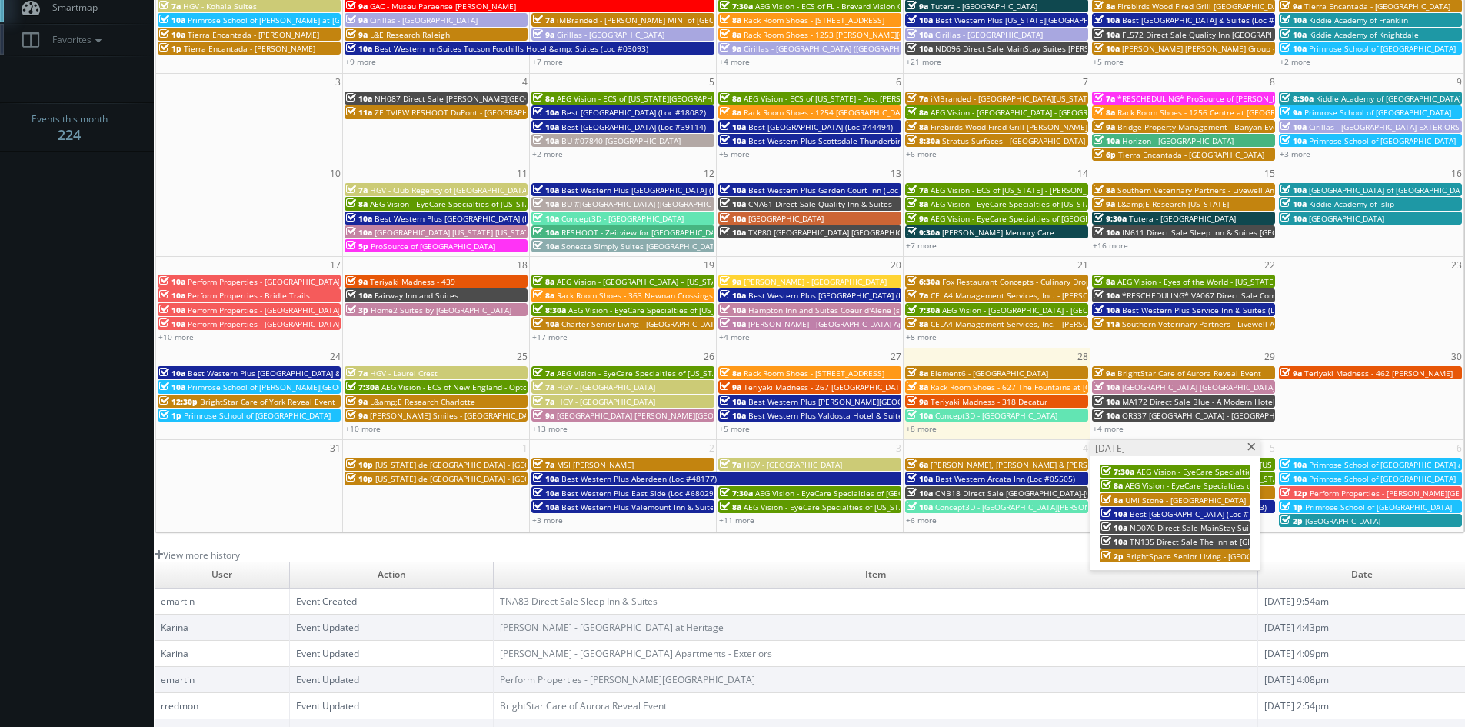
click at [1249, 446] on span at bounding box center [1252, 447] width 10 height 8
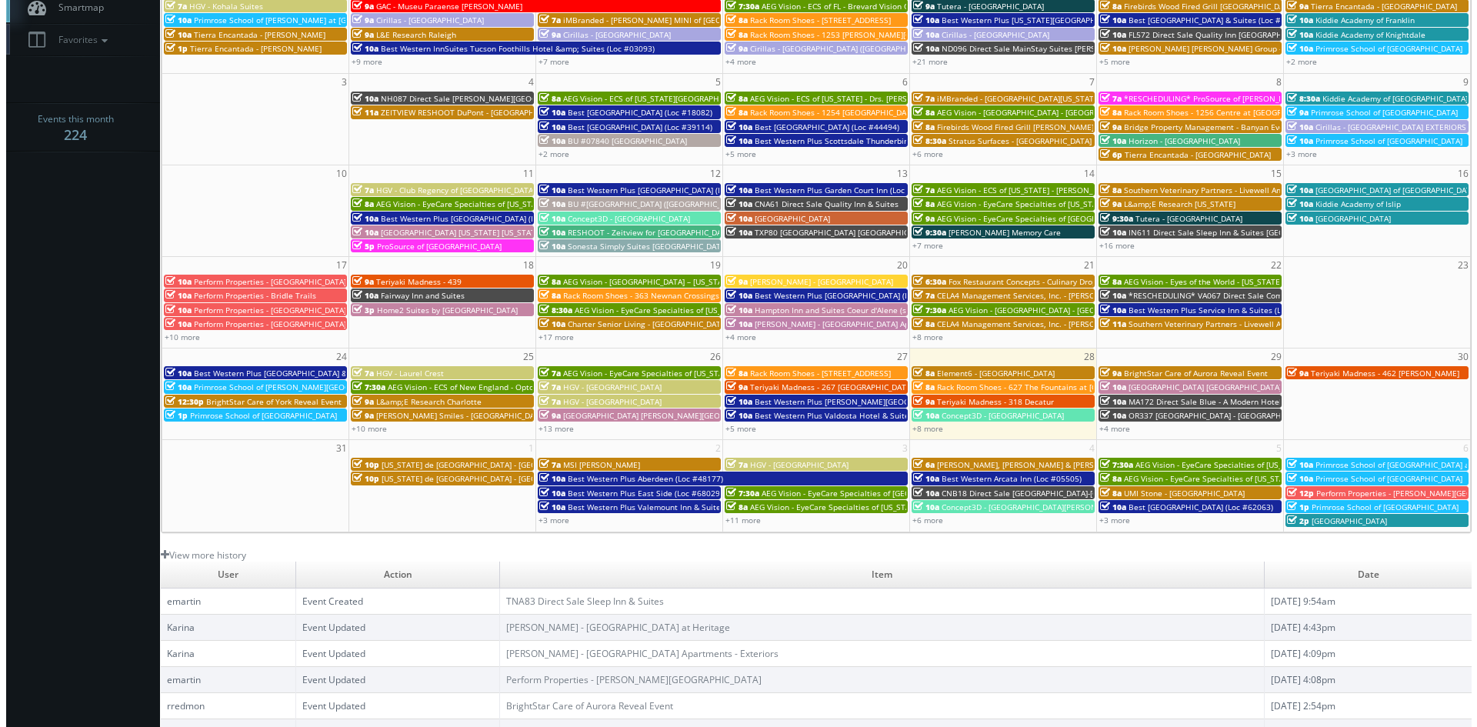
scroll to position [0, 0]
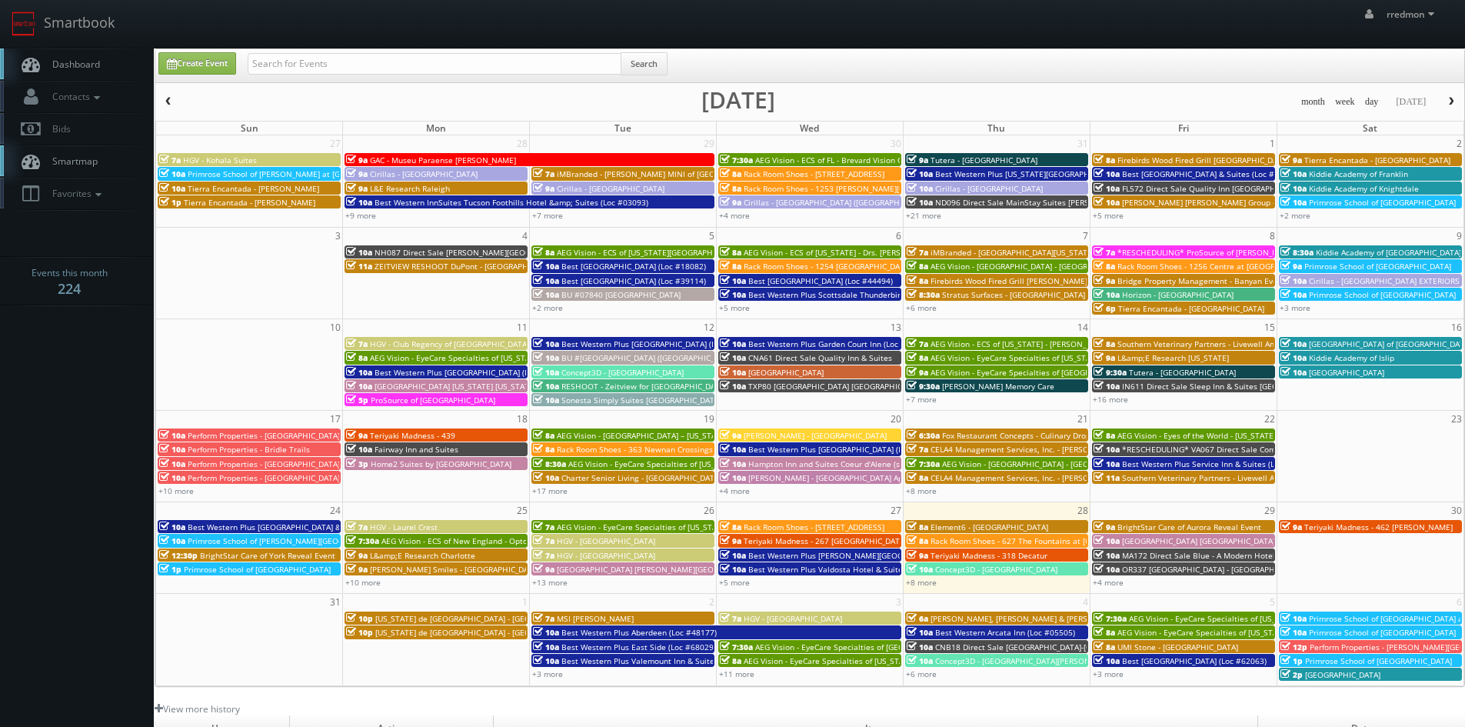
click at [1450, 108] on button "button" at bounding box center [1452, 101] width 26 height 19
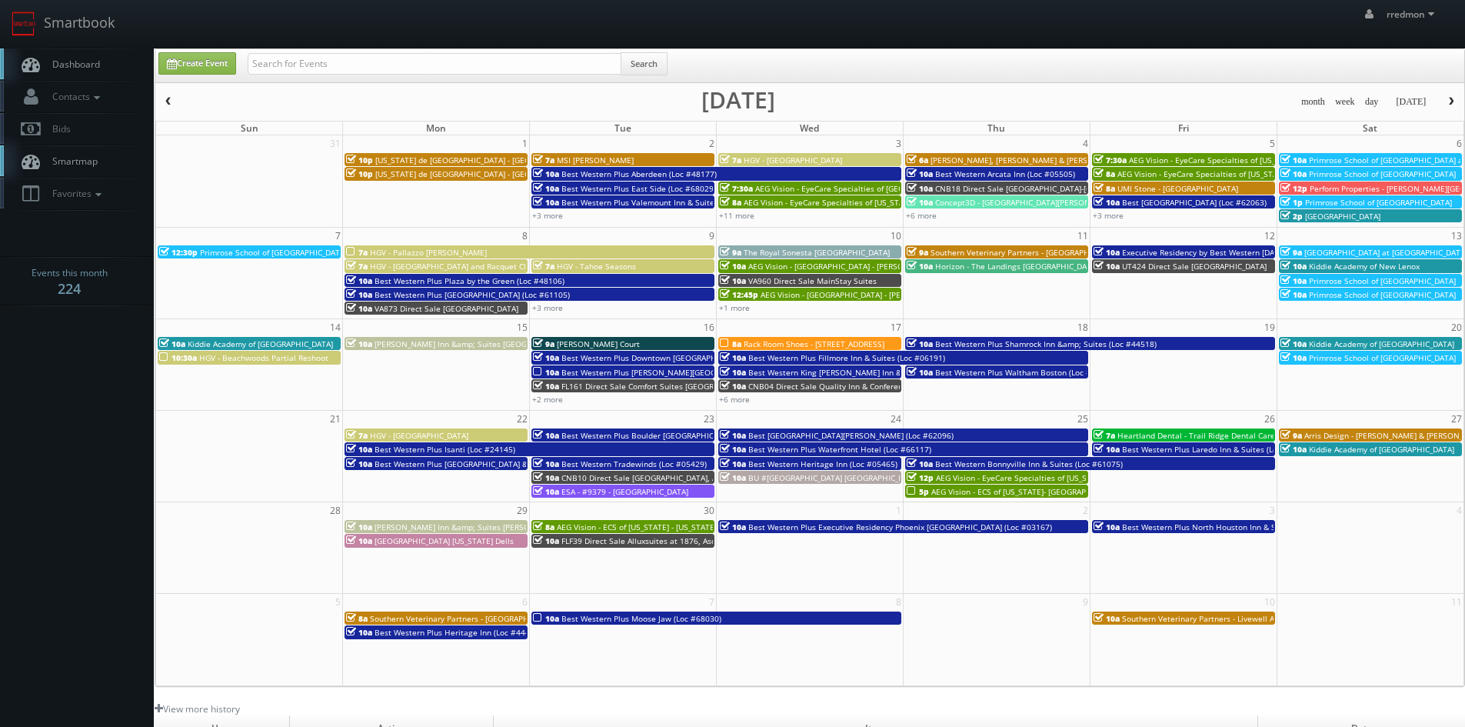
click at [436, 251] on span "HGV - Pallazzo Catalani" at bounding box center [428, 252] width 117 height 11
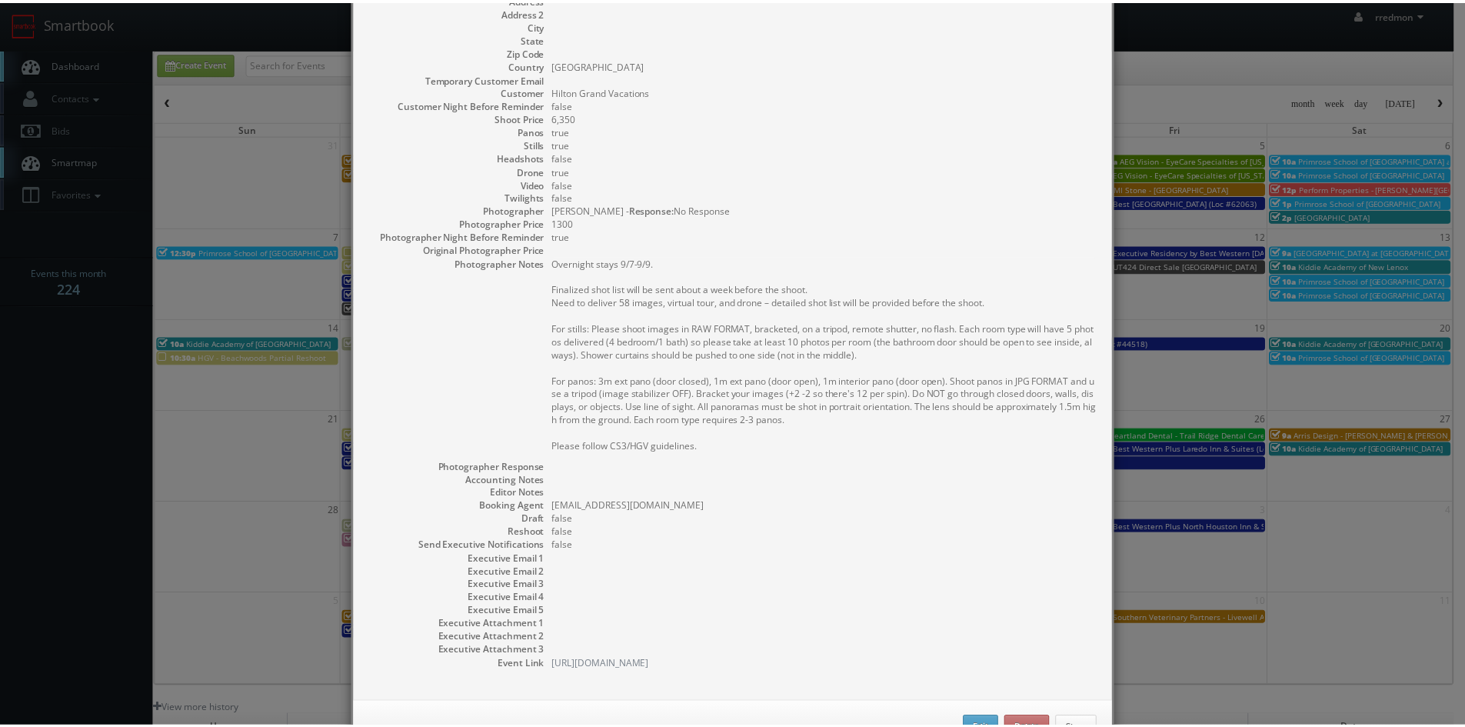
scroll to position [207, 0]
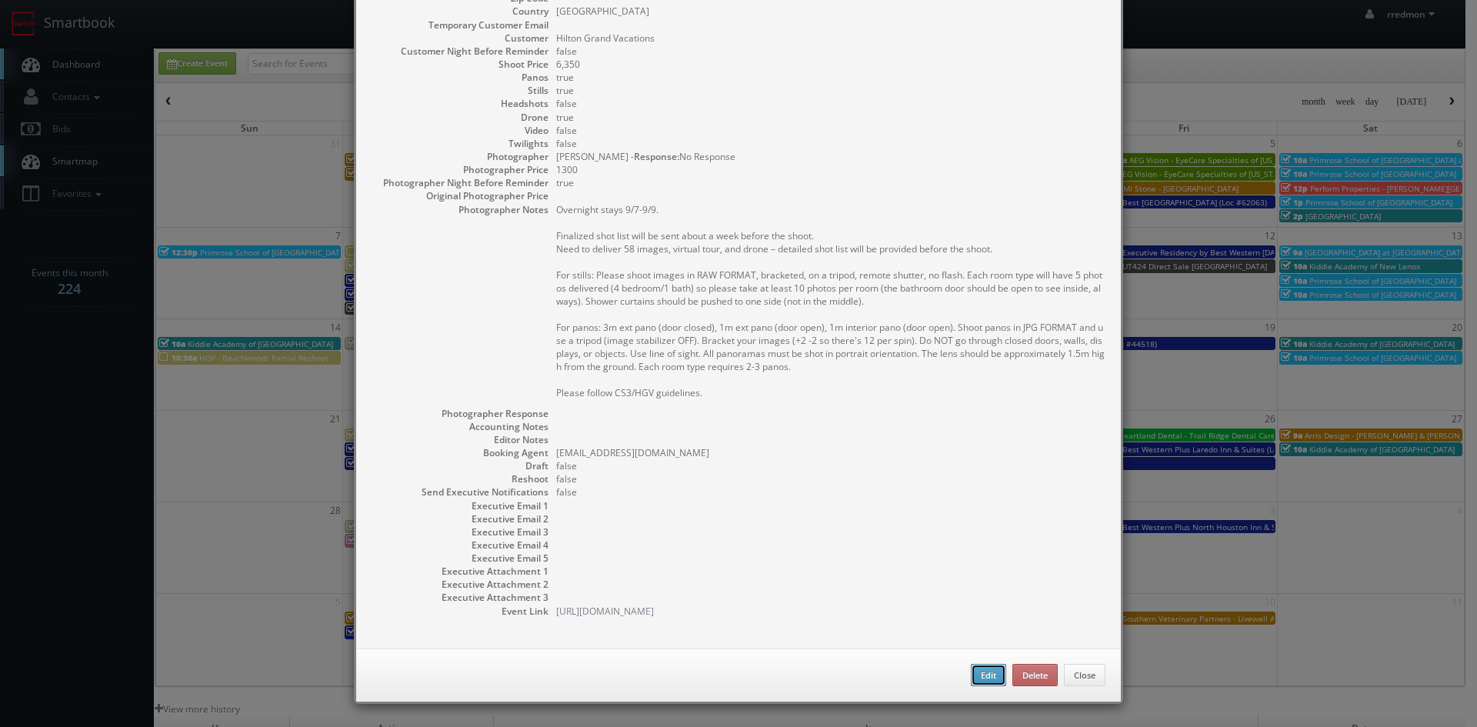
click at [971, 671] on button "Edit" at bounding box center [988, 675] width 35 height 23
type input "HGV - Pallazzo Catalani"
type input "6,350"
checkbox input "true"
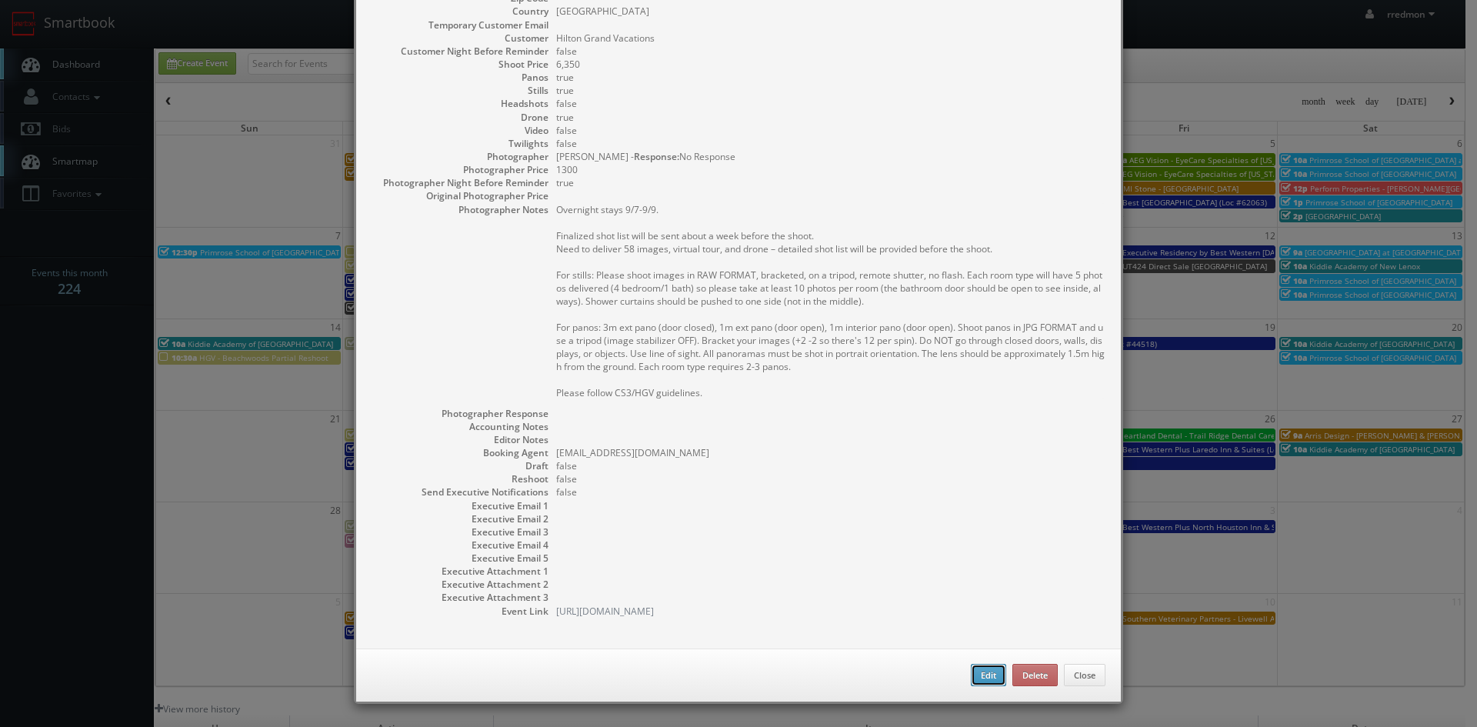
checkbox input "true"
type input "09/08/2025"
type input "09/09/2025"
type input "7:00am"
checkbox input "true"
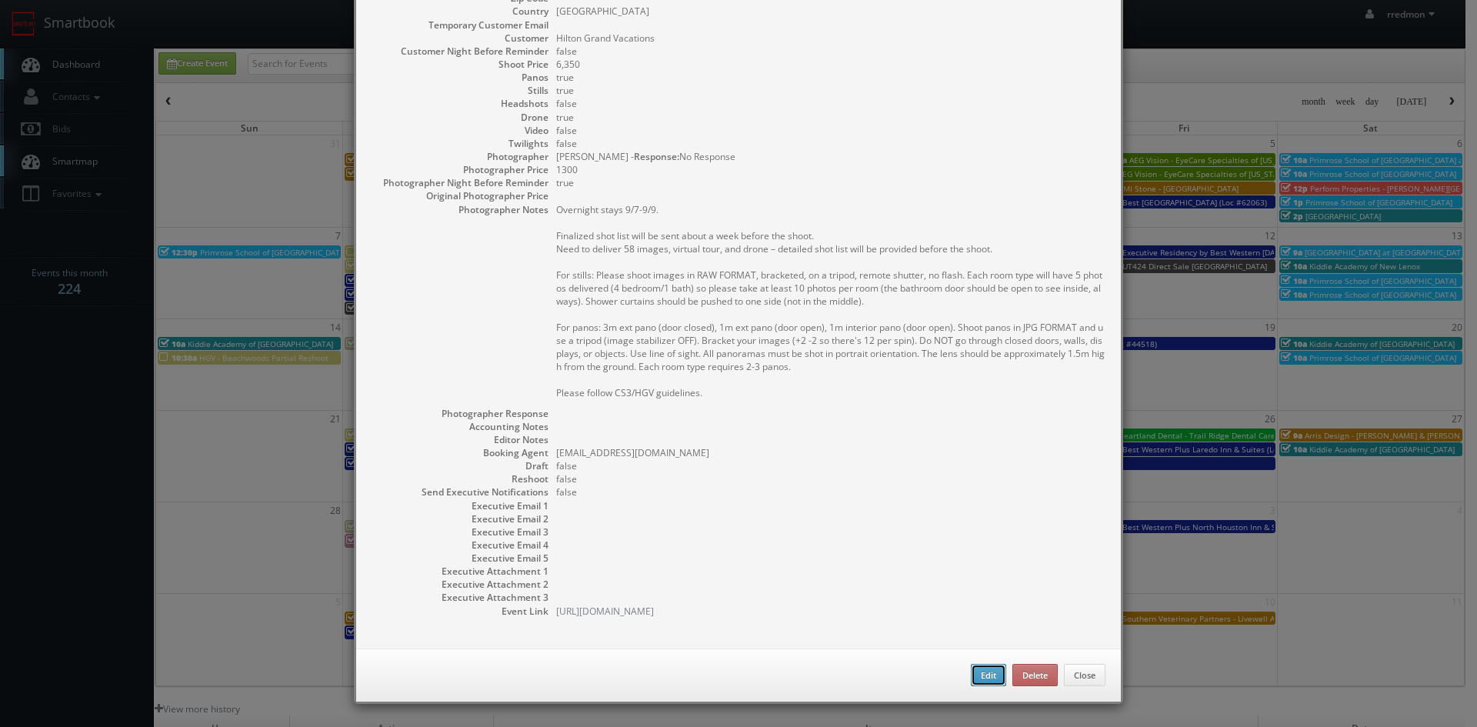
type textarea "Overnight stays 9/7-9/9. Finalized shot list will be sent about a week before t…"
type input "1300"
select select "info@matteogebbia.it"
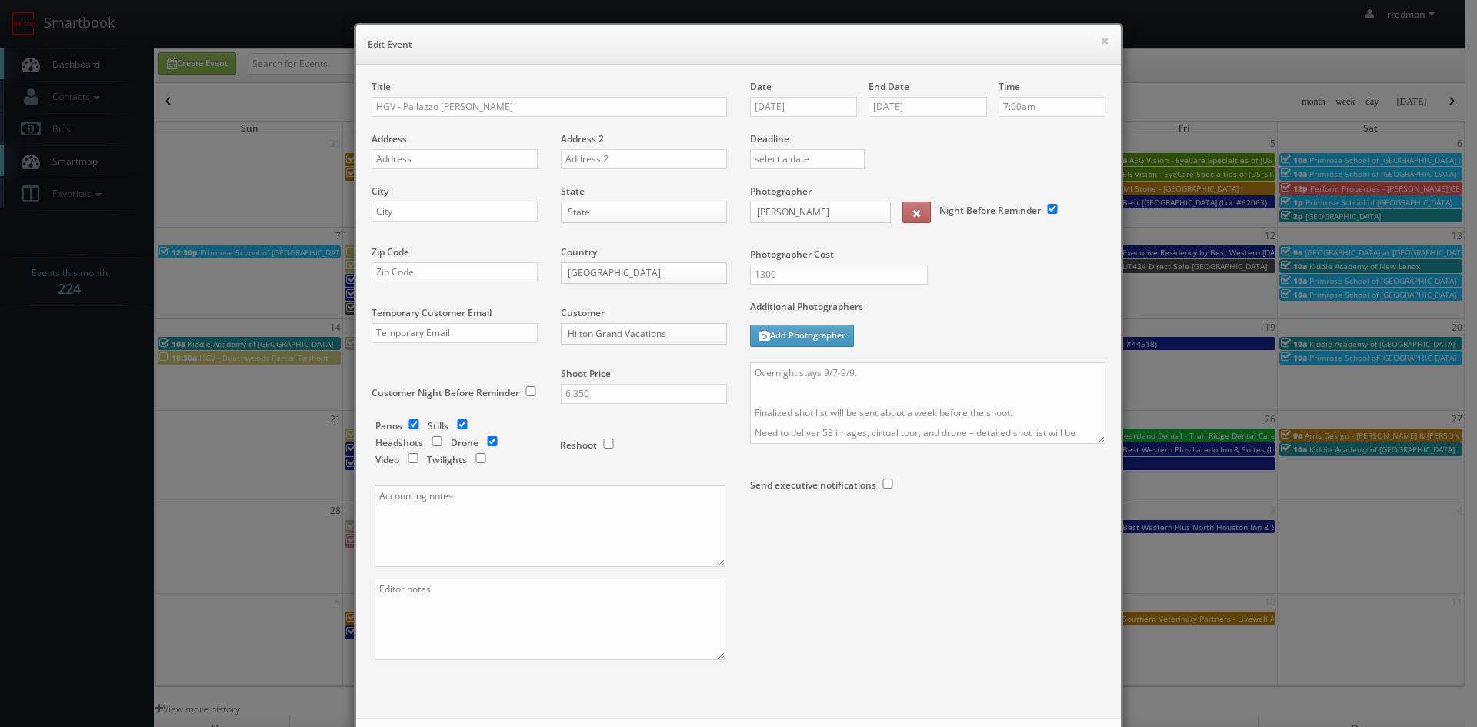
select select "fake87@mg.cs3calendar.com"
type input "6,350"
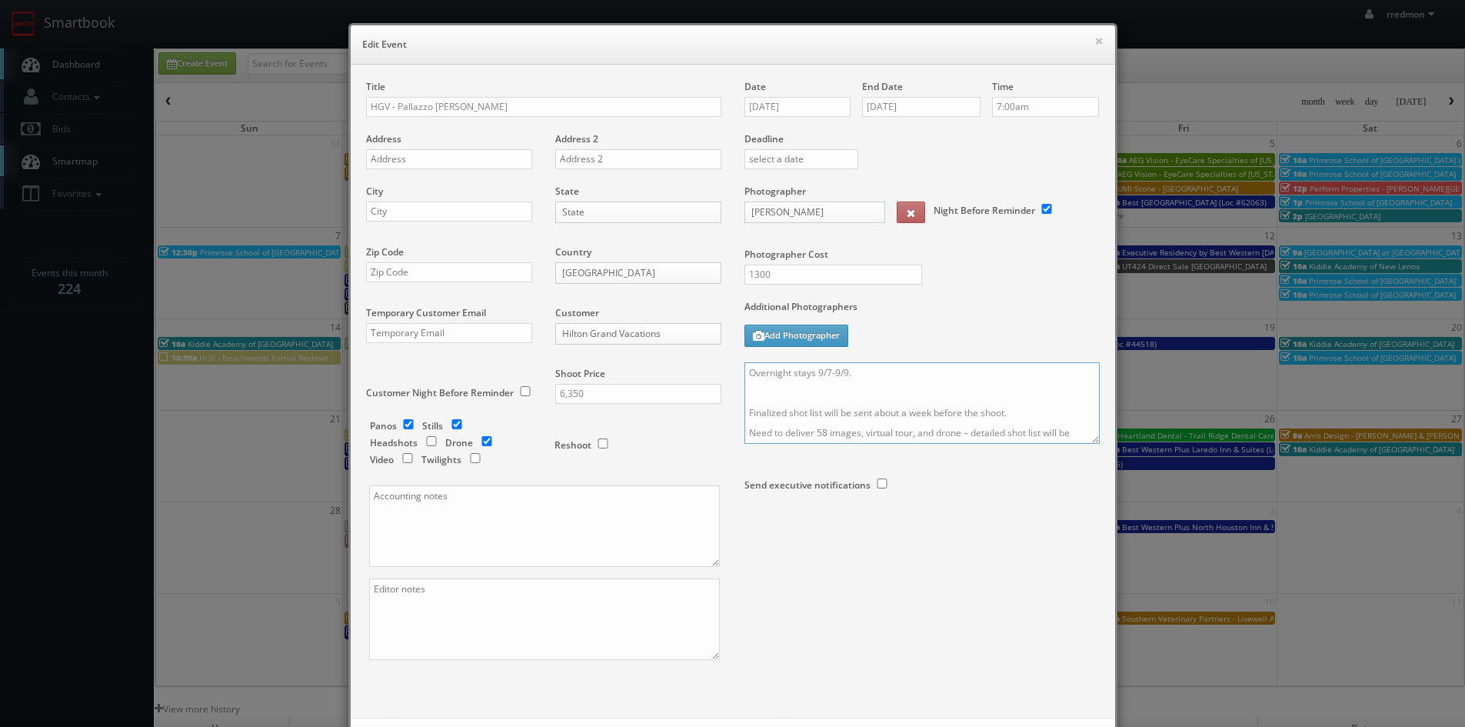
click at [745, 374] on textarea "Overnight stays 9/7-9/9. Finalized shot list will be sent about a week before t…" at bounding box center [922, 403] width 355 height 82
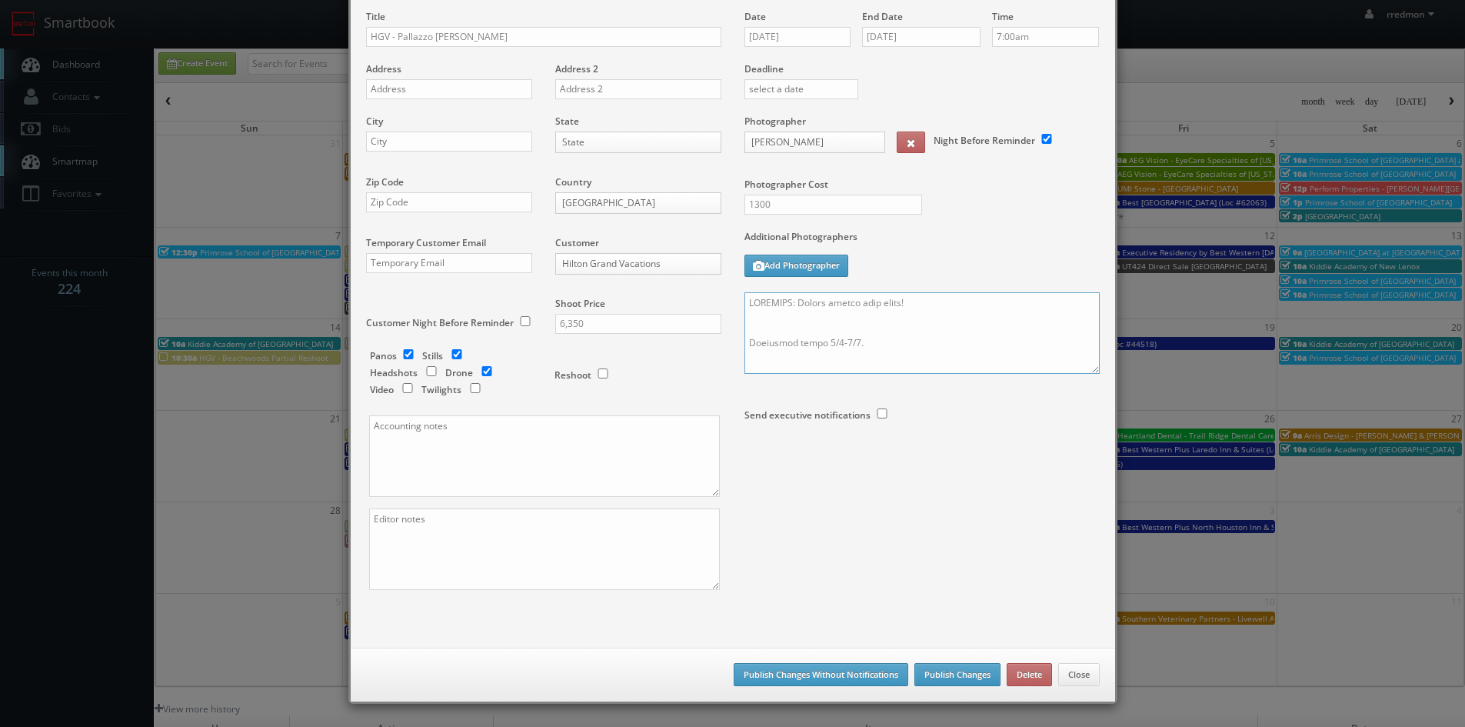
type textarea "REMINDER: Please accept this shoot! Overnight stays 9/7-9/9. Finalized shot lis…"
click at [955, 678] on button "Publish Changes" at bounding box center [958, 674] width 86 height 23
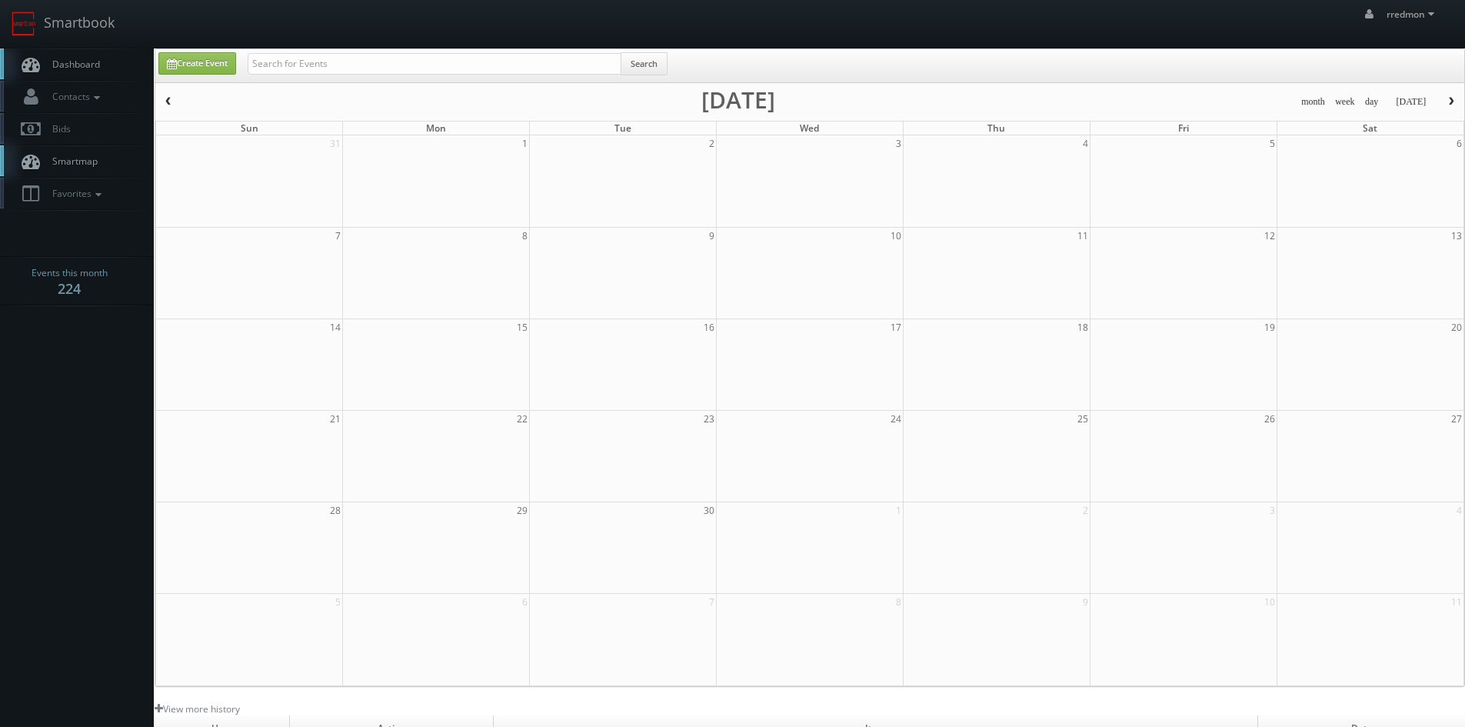
click at [86, 64] on span "Dashboard" at bounding box center [72, 64] width 55 height 13
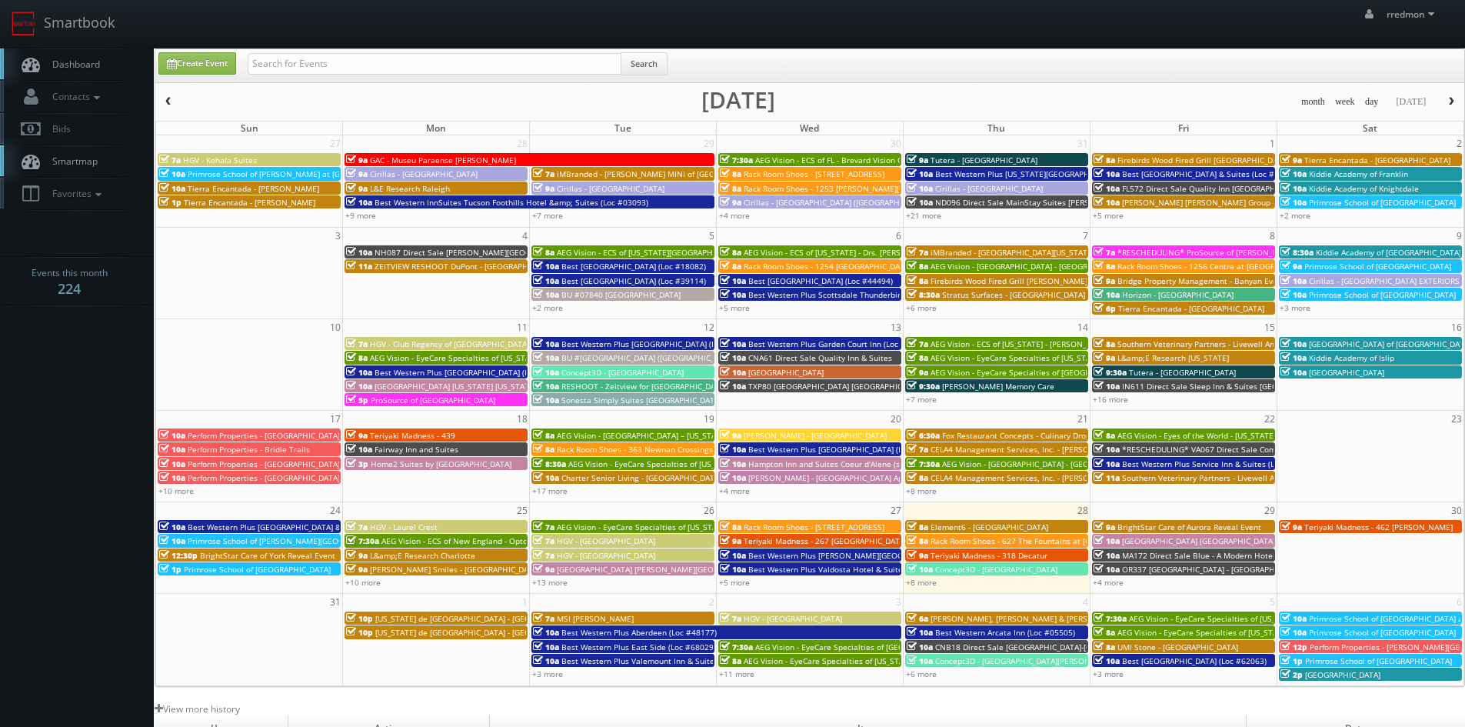
scroll to position [77, 0]
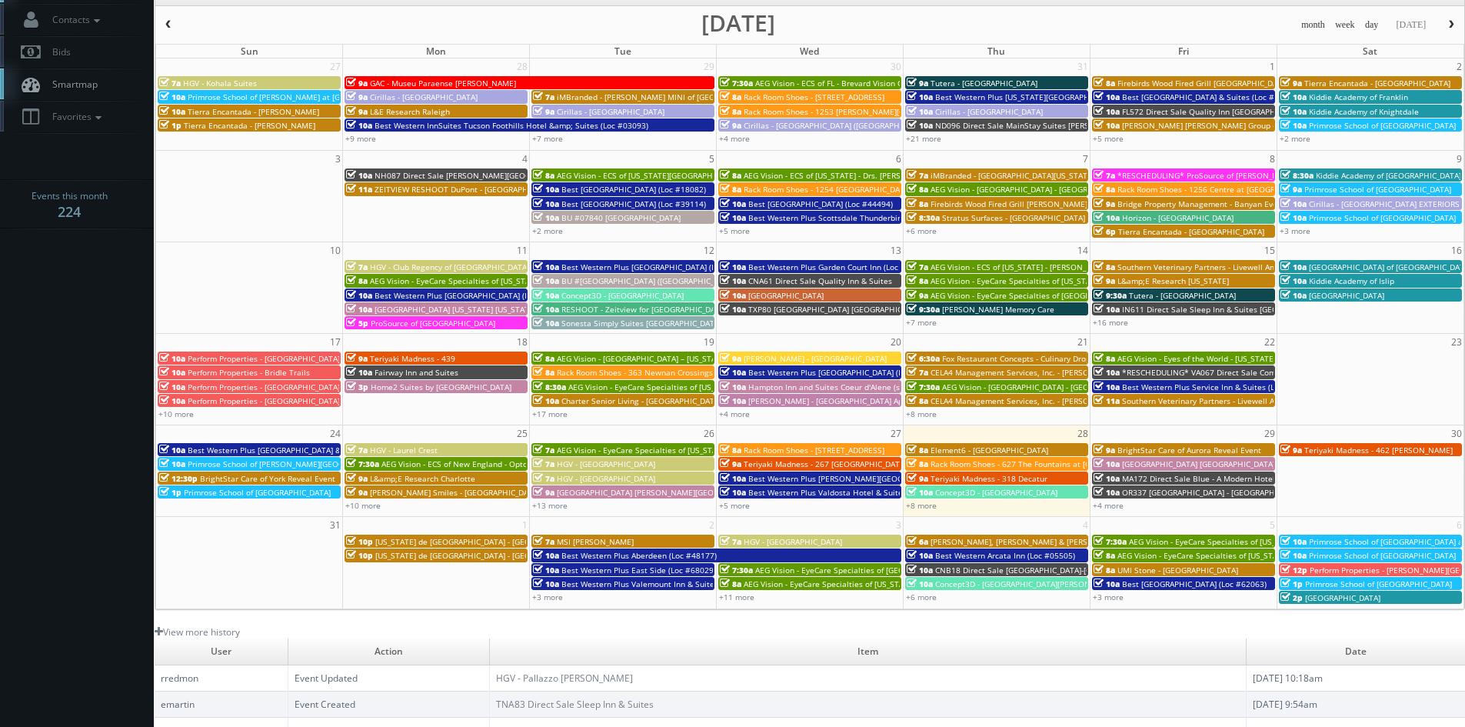
click at [1448, 30] on button "button" at bounding box center [1452, 24] width 26 height 19
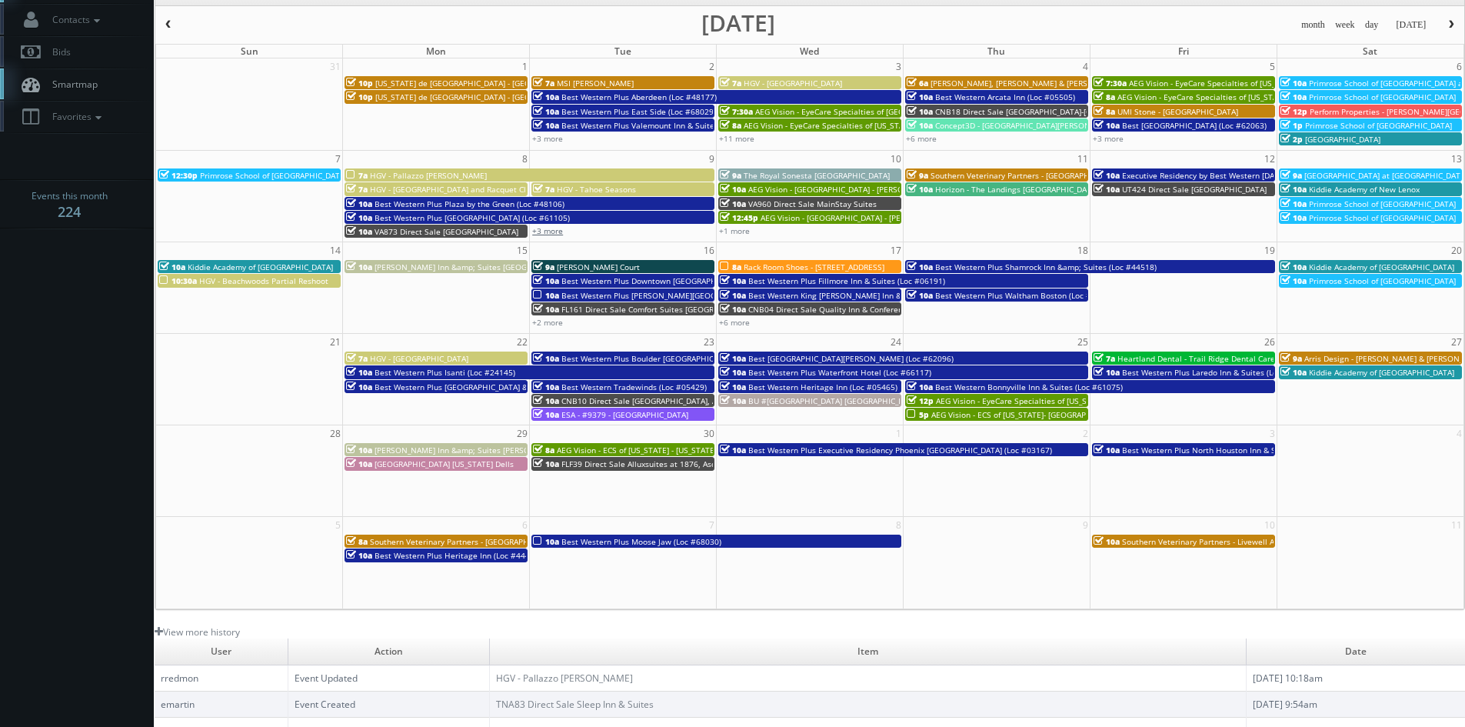
click at [555, 229] on link "+3 more" at bounding box center [547, 230] width 31 height 11
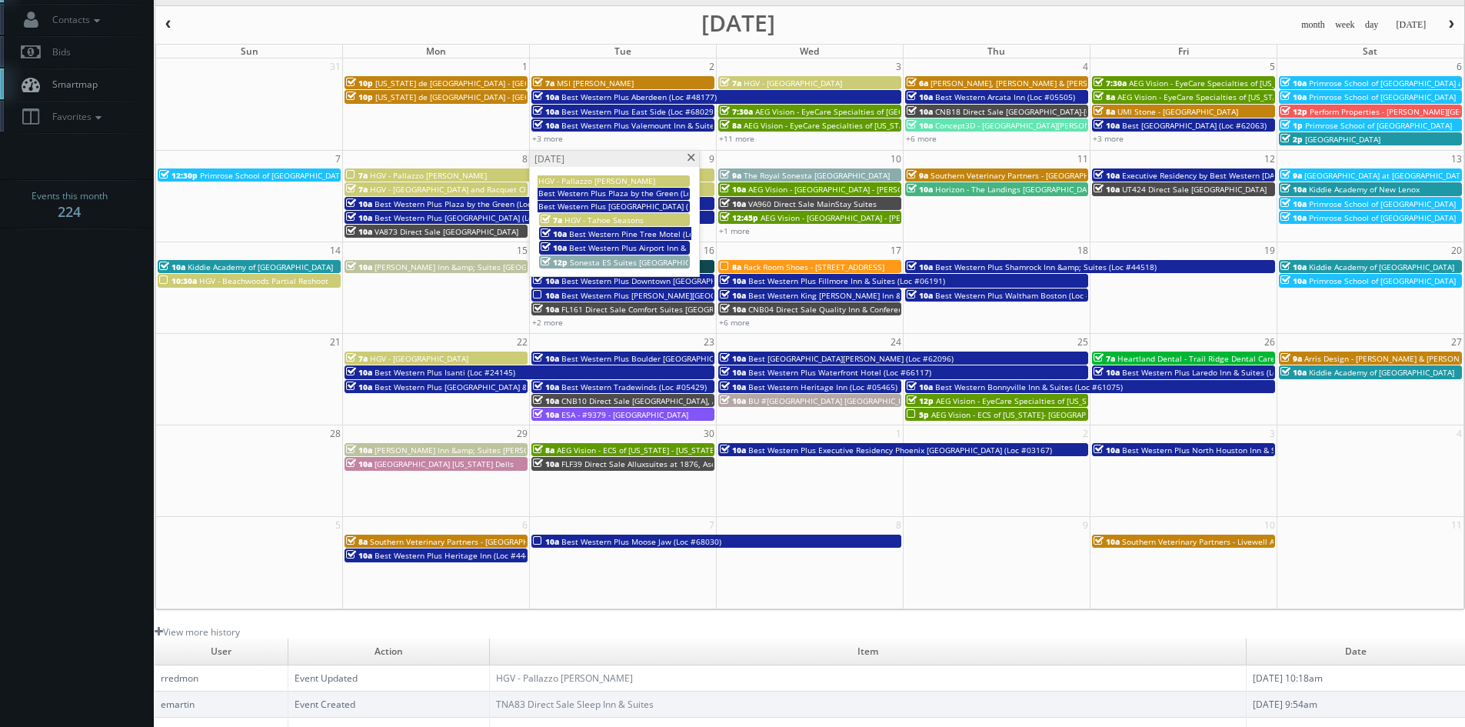
click at [690, 158] on span at bounding box center [691, 158] width 10 height 8
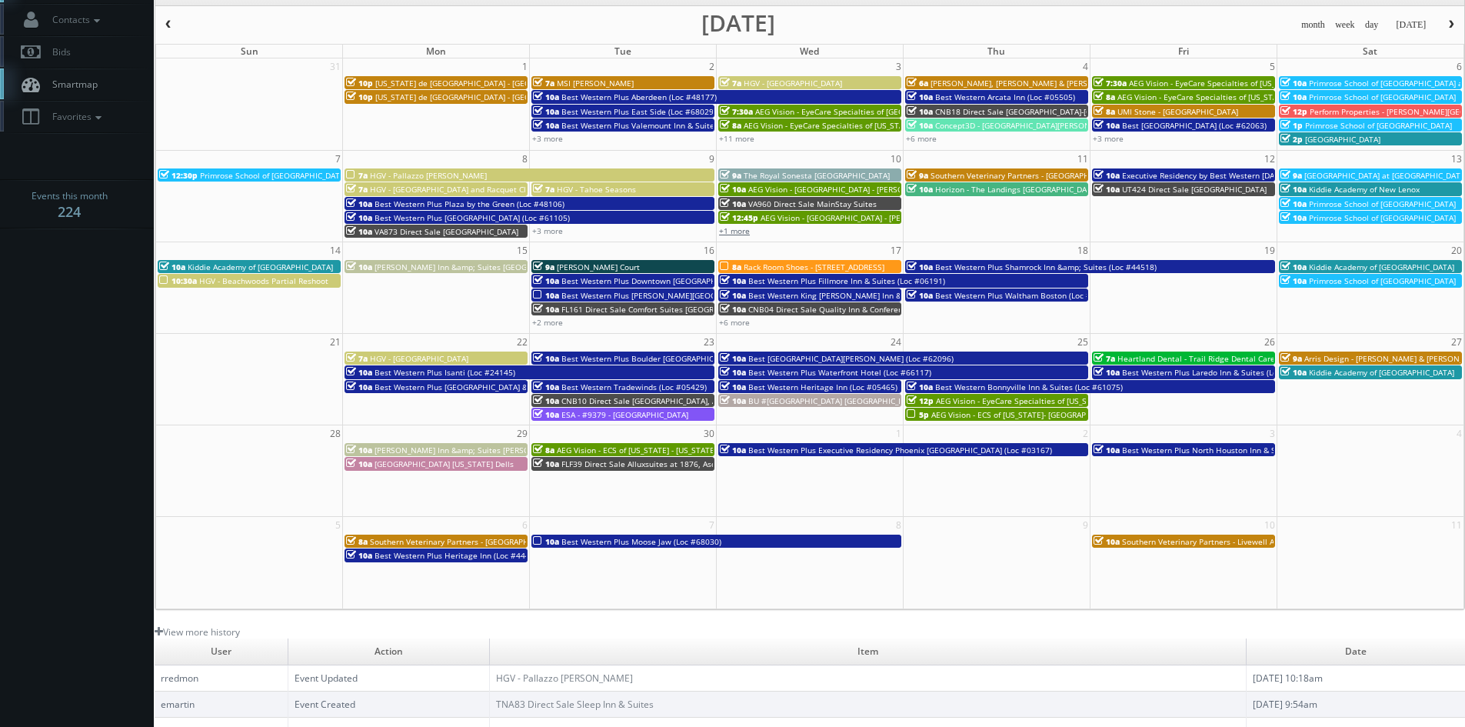
click at [725, 228] on link "+1 more" at bounding box center [734, 230] width 31 height 11
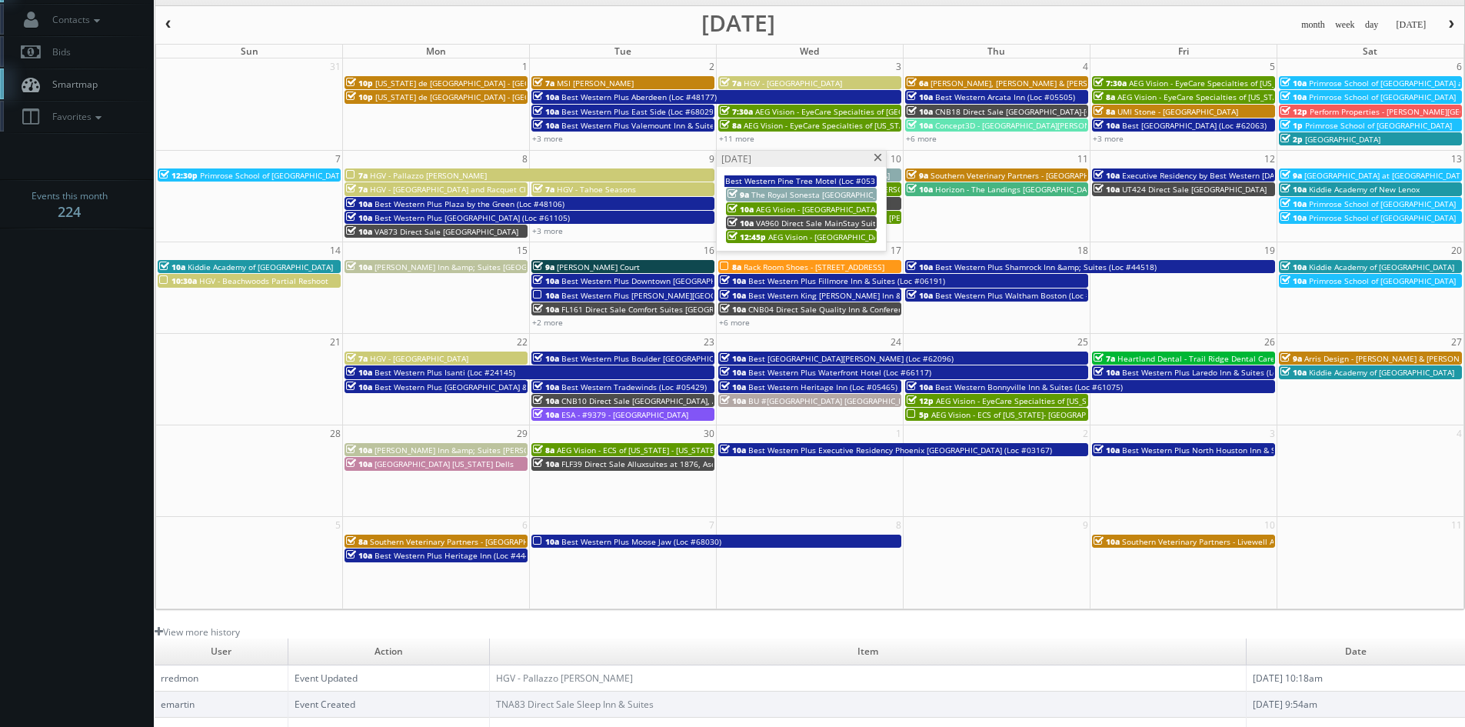
click at [877, 159] on span at bounding box center [878, 158] width 10 height 8
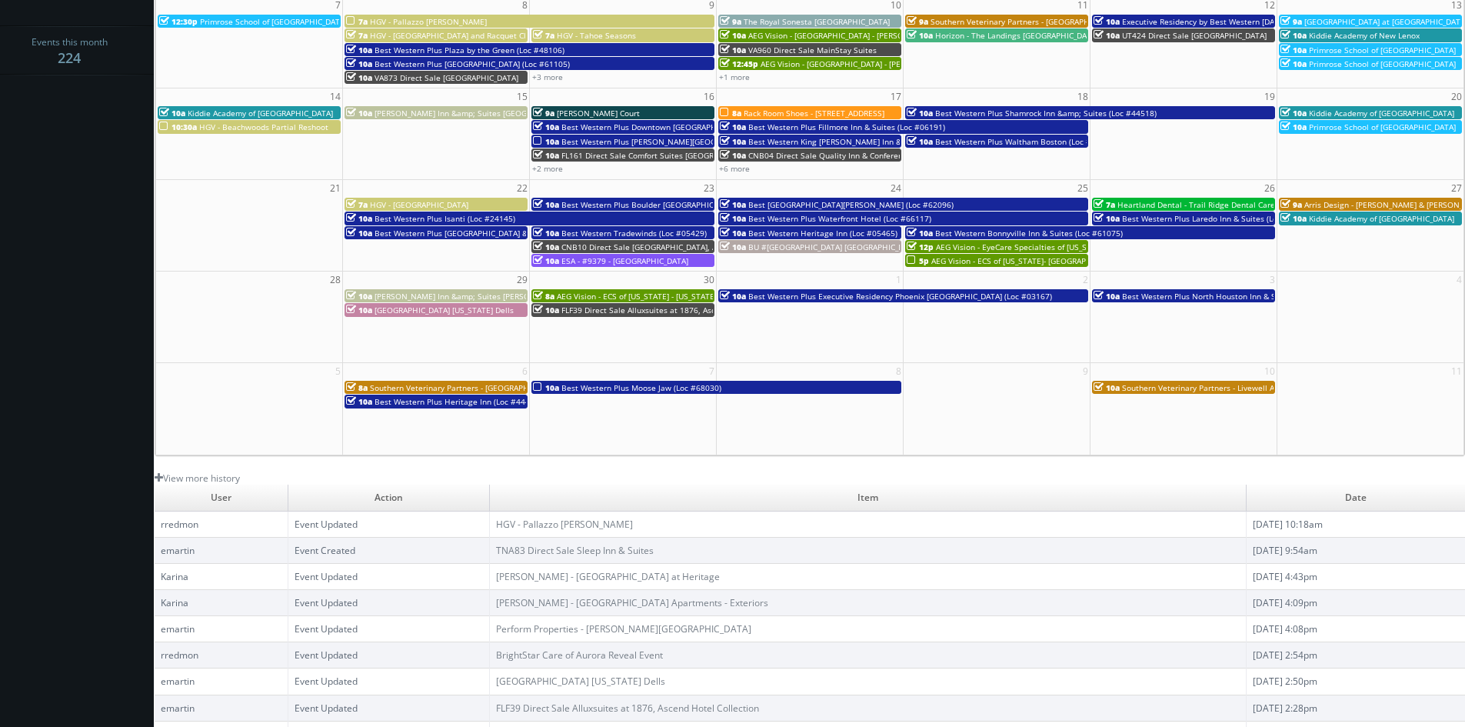
scroll to position [277, 0]
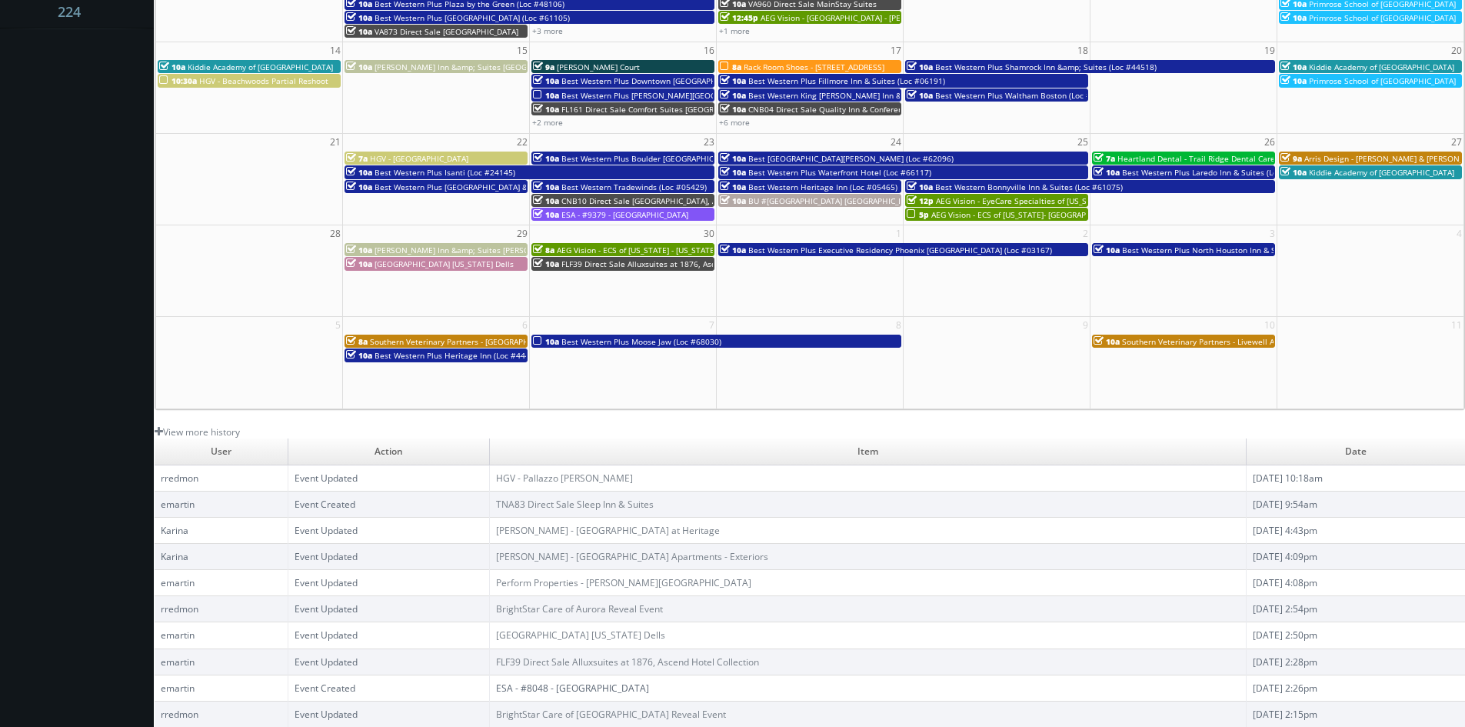
click at [555, 691] on link "ESA - #8048 - [GEOGRAPHIC_DATA]" at bounding box center [572, 688] width 153 height 13
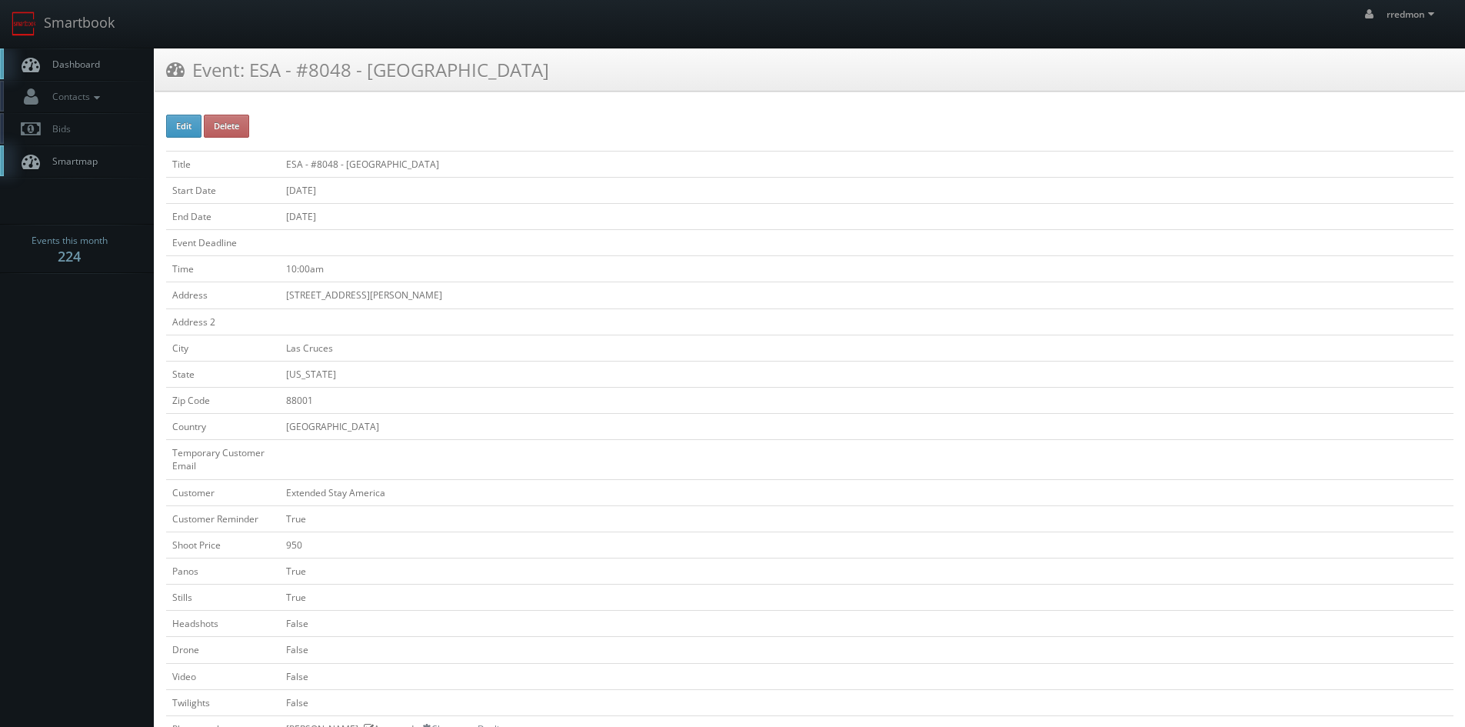
click at [95, 65] on span "Dashboard" at bounding box center [72, 64] width 55 height 13
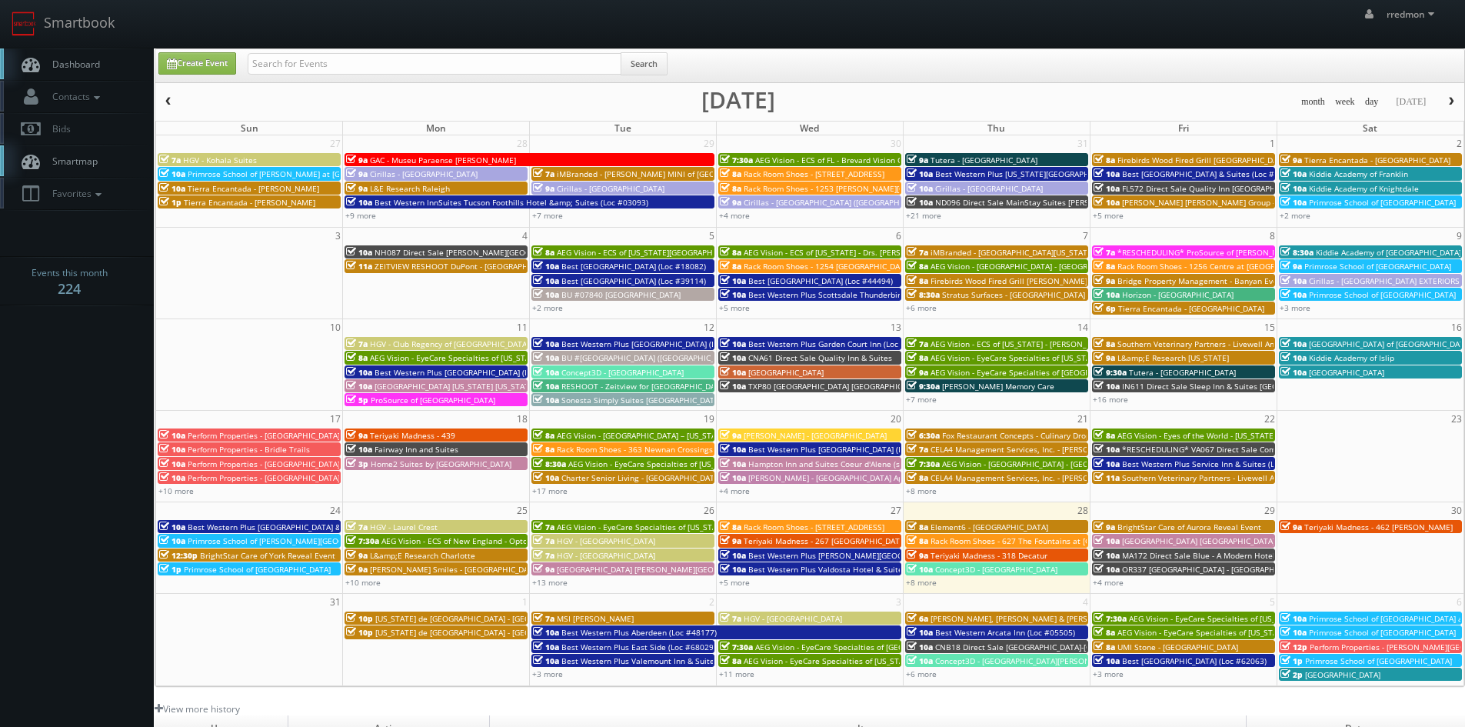
click at [1450, 98] on span "button" at bounding box center [1451, 101] width 11 height 9
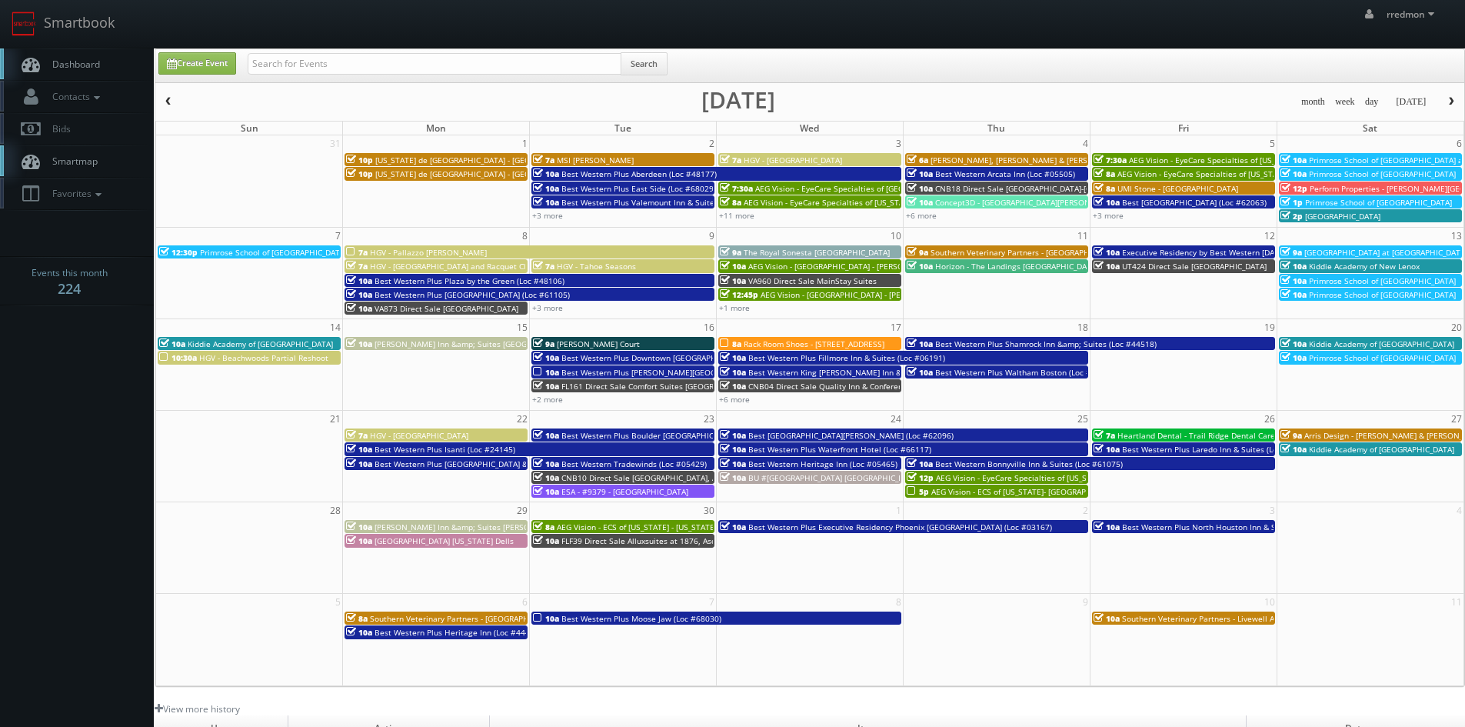
click at [168, 100] on span "button" at bounding box center [168, 101] width 11 height 9
